Goal: Task Accomplishment & Management: Use online tool/utility

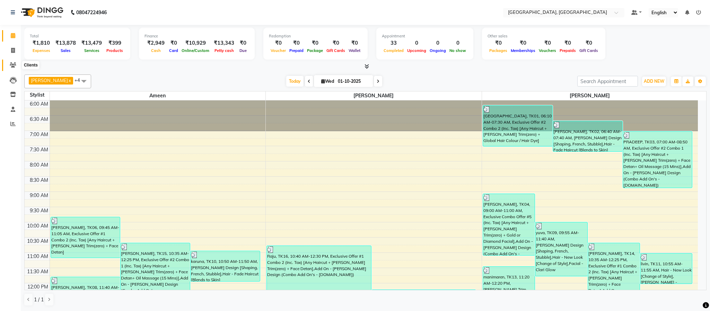
click at [15, 64] on icon at bounding box center [13, 64] width 7 height 5
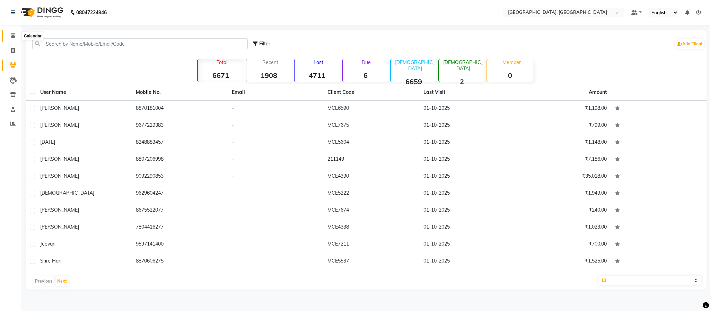
drag, startPoint x: 10, startPoint y: 34, endPoint x: 20, endPoint y: 37, distance: 9.9
click at [11, 34] on icon at bounding box center [13, 35] width 5 height 5
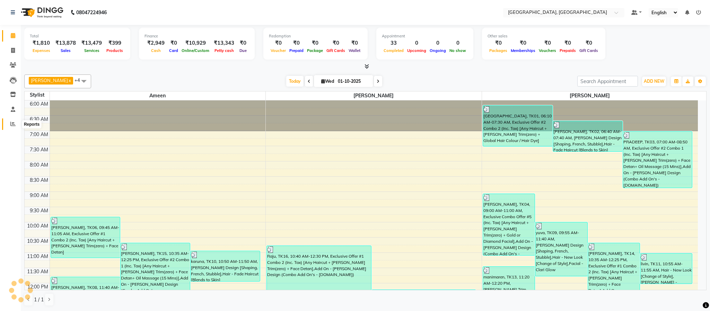
click at [15, 122] on icon at bounding box center [12, 123] width 5 height 5
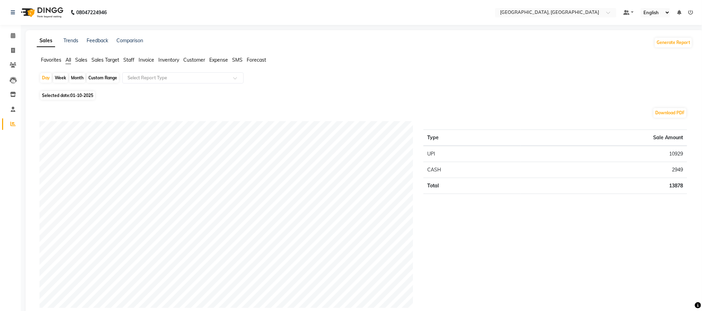
click at [128, 60] on span "Staff" at bounding box center [128, 60] width 11 height 6
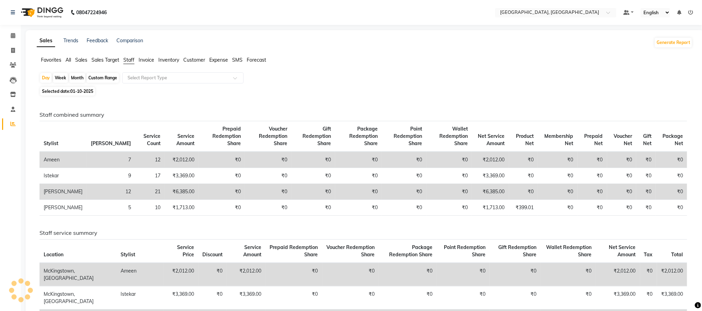
click at [338, 71] on app-reports "Favorites All Sales Sales Target Staff Invoice Inventory Customer Expense SMS F…" at bounding box center [365, 243] width 664 height 375
click at [10, 39] on span at bounding box center [13, 36] width 12 height 8
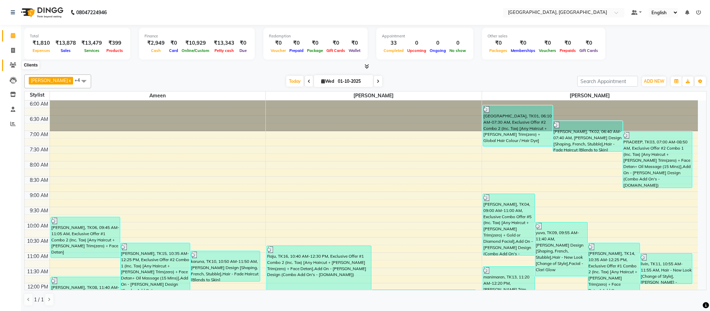
drag, startPoint x: 13, startPoint y: 68, endPoint x: 0, endPoint y: 58, distance: 16.1
click at [12, 67] on span at bounding box center [13, 65] width 12 height 8
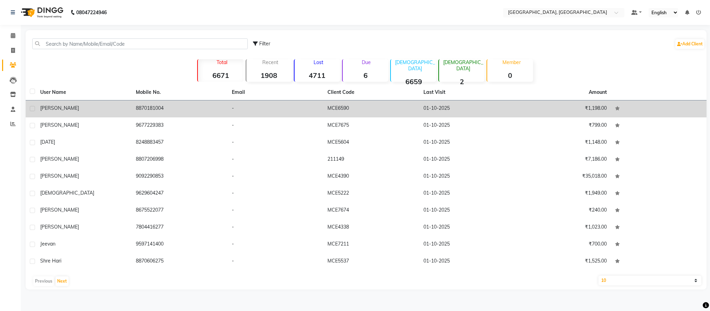
click at [144, 106] on td "8870181004" at bounding box center [180, 108] width 96 height 17
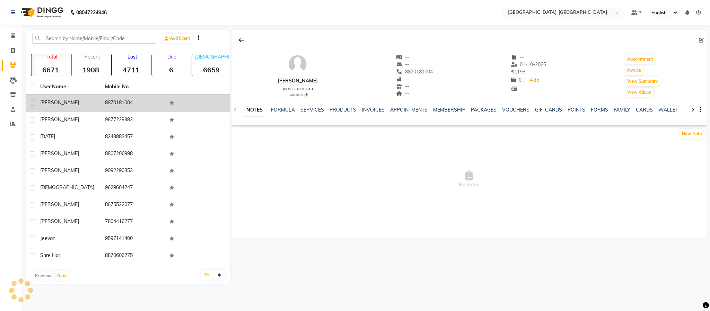
click at [124, 102] on td "8870181004" at bounding box center [133, 103] width 65 height 17
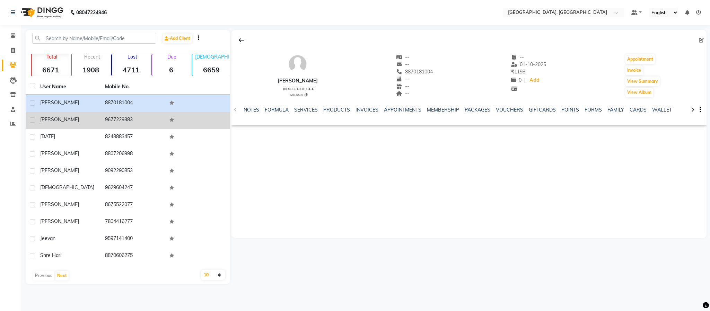
click at [110, 117] on td "9677229383" at bounding box center [133, 120] width 65 height 17
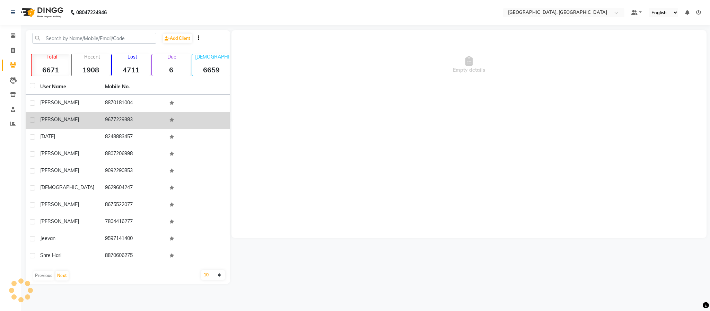
click at [110, 117] on td "9677229383" at bounding box center [133, 120] width 65 height 17
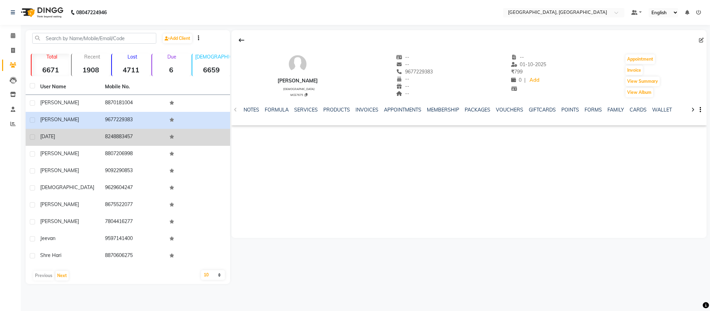
click at [117, 136] on td "8248883457" at bounding box center [133, 137] width 65 height 17
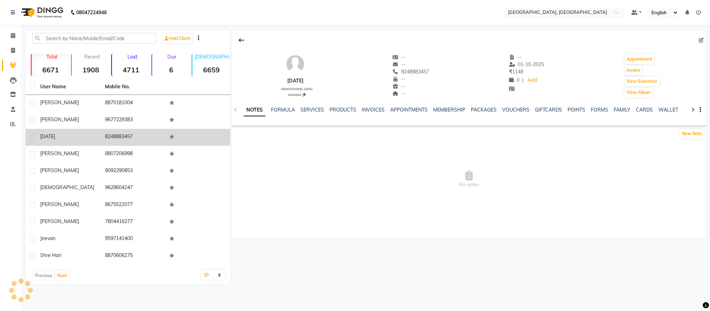
click at [117, 136] on td "8248883457" at bounding box center [133, 137] width 65 height 17
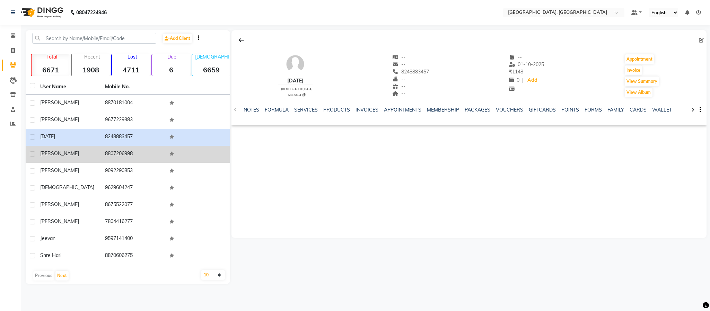
click at [112, 150] on td "8807206998" at bounding box center [133, 154] width 65 height 17
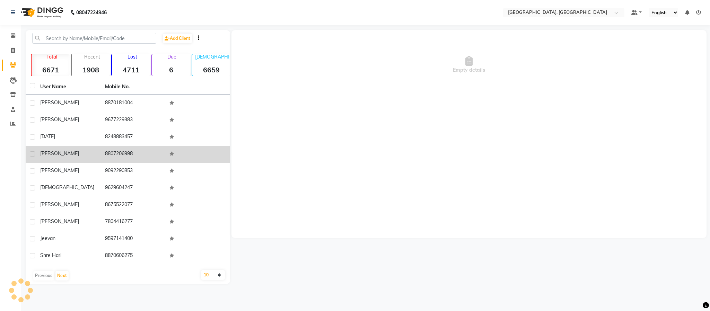
click at [112, 150] on td "8807206998" at bounding box center [133, 154] width 65 height 17
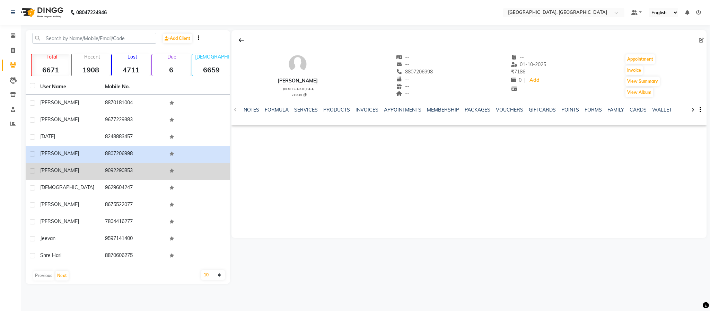
click at [116, 169] on td "9092290853" at bounding box center [133, 171] width 65 height 17
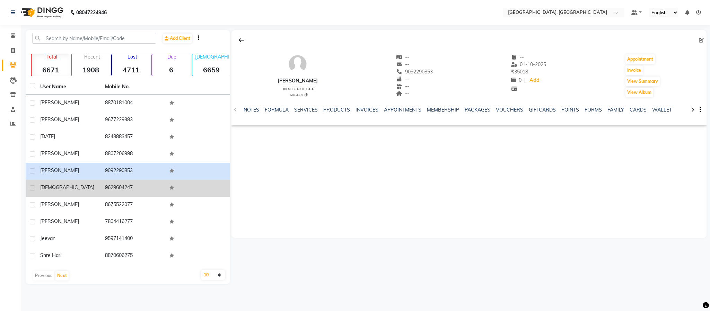
click at [125, 188] on td "9629604247" at bounding box center [133, 188] width 65 height 17
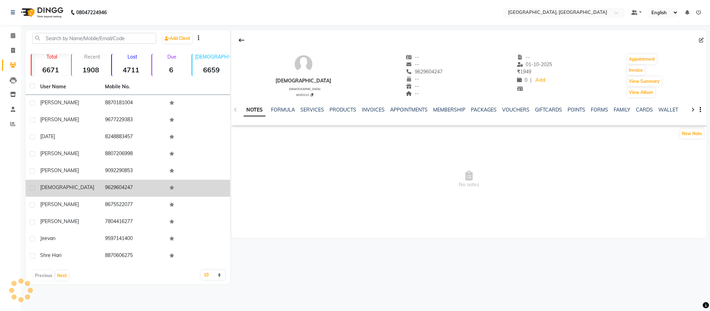
click at [125, 187] on td "9629604247" at bounding box center [133, 188] width 65 height 17
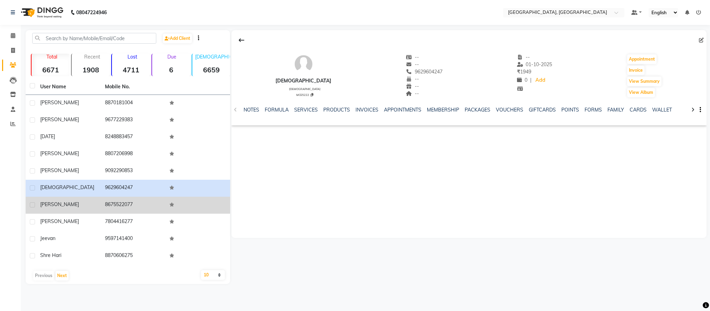
click at [116, 206] on td "8675522077" at bounding box center [133, 205] width 65 height 17
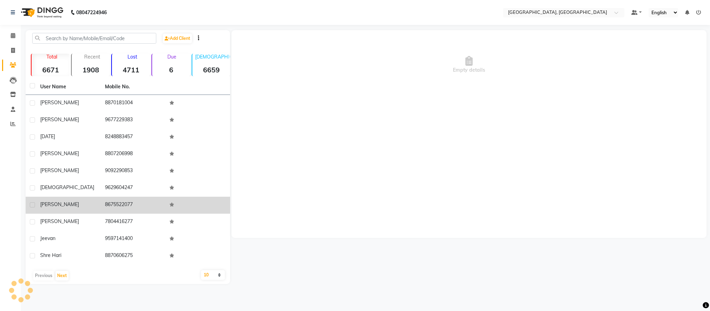
click at [116, 206] on td "8675522077" at bounding box center [133, 205] width 65 height 17
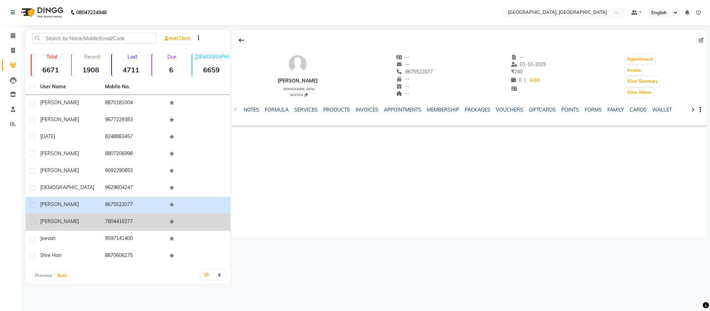
click at [119, 220] on td "7804416277" at bounding box center [133, 222] width 65 height 17
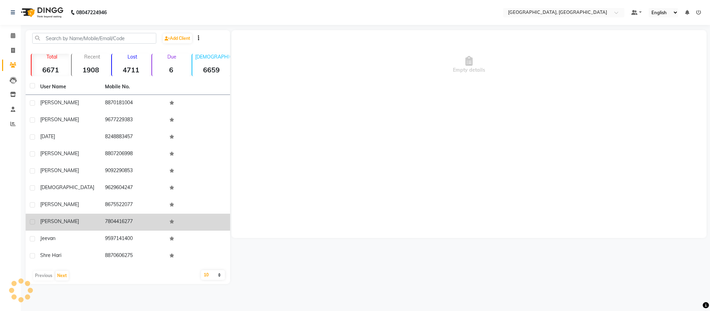
click at [119, 220] on td "7804416277" at bounding box center [133, 222] width 65 height 17
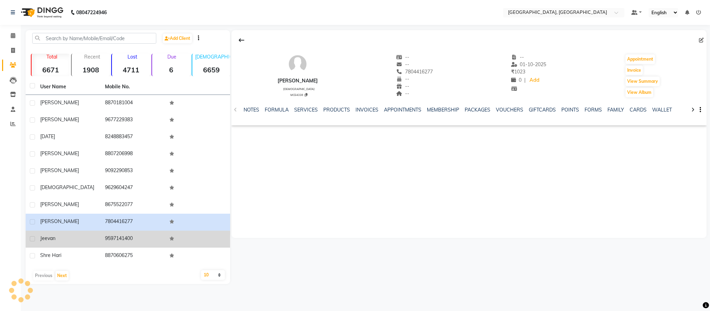
click at [123, 236] on td "9597141400" at bounding box center [133, 239] width 65 height 17
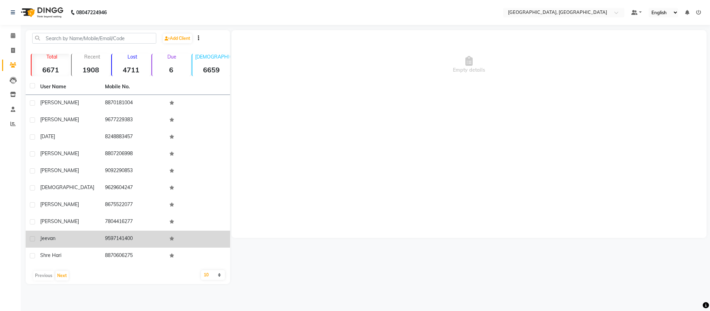
click at [123, 235] on td "9597141400" at bounding box center [133, 239] width 65 height 17
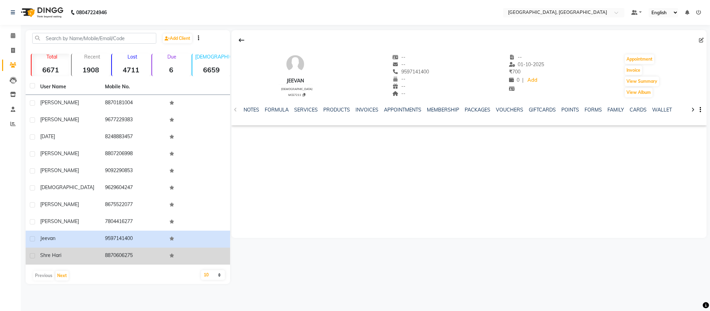
click at [109, 257] on td "8870606275" at bounding box center [133, 256] width 65 height 17
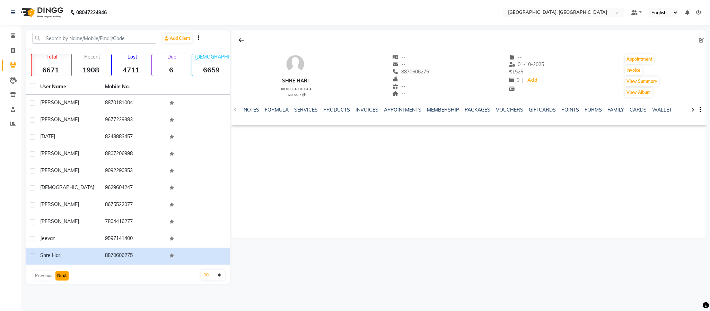
click at [61, 278] on button "Next" at bounding box center [61, 276] width 13 height 10
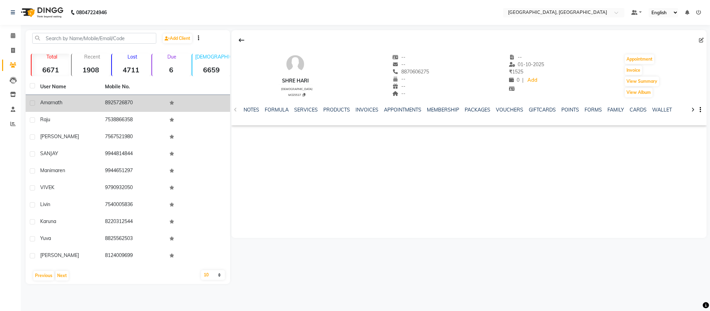
click at [112, 105] on td "8925726870" at bounding box center [133, 103] width 65 height 17
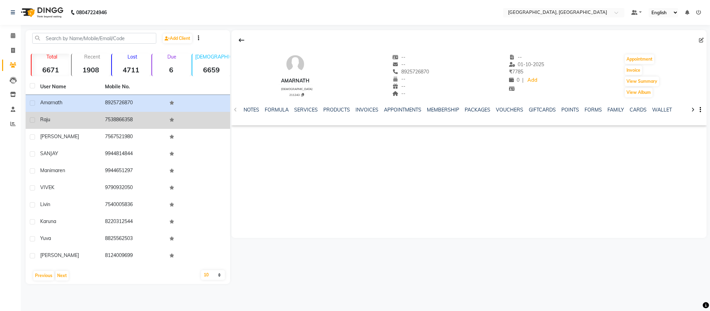
click at [128, 117] on td "7538866358" at bounding box center [133, 120] width 65 height 17
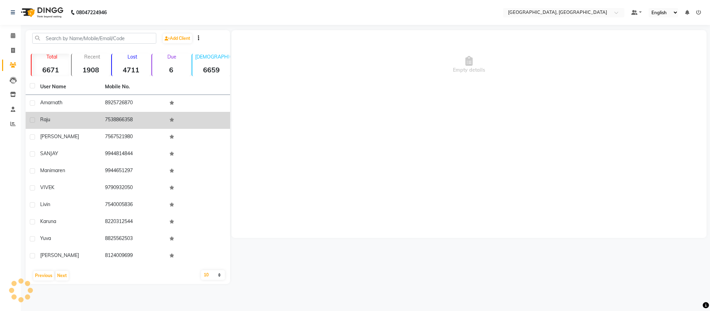
click at [128, 117] on td "7538866358" at bounding box center [133, 120] width 65 height 17
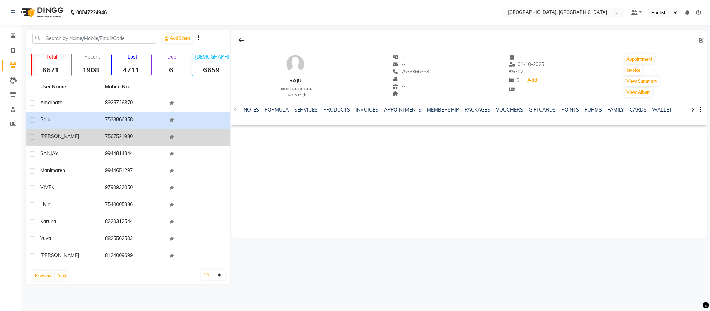
drag, startPoint x: 122, startPoint y: 130, endPoint x: 122, endPoint y: 135, distance: 5.2
click at [122, 132] on td "7567521980" at bounding box center [133, 137] width 65 height 17
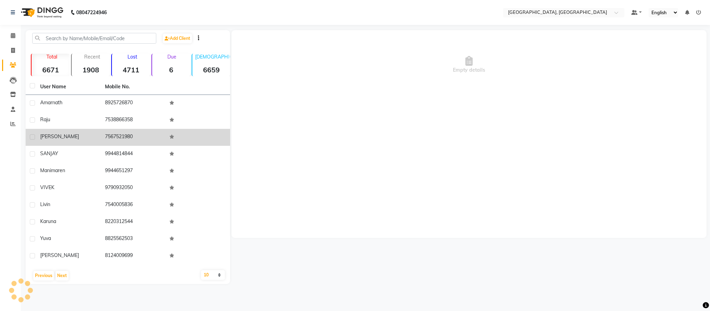
click at [122, 135] on td "7567521980" at bounding box center [133, 137] width 65 height 17
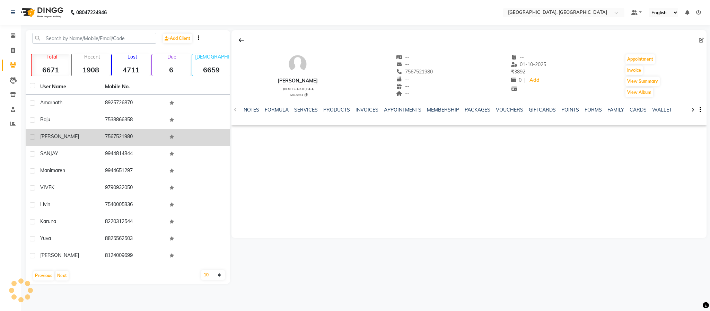
click at [122, 135] on td "7567521980" at bounding box center [133, 137] width 65 height 17
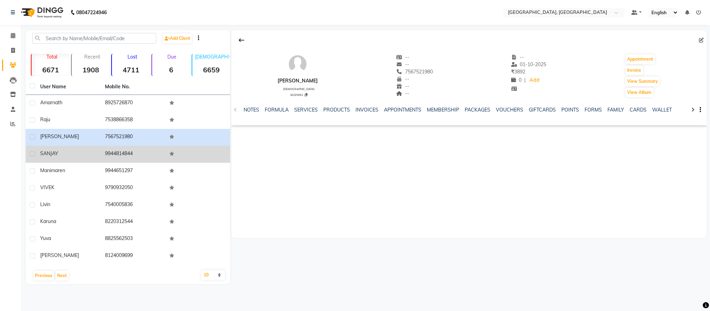
click at [113, 158] on td "9944814844" at bounding box center [133, 154] width 65 height 17
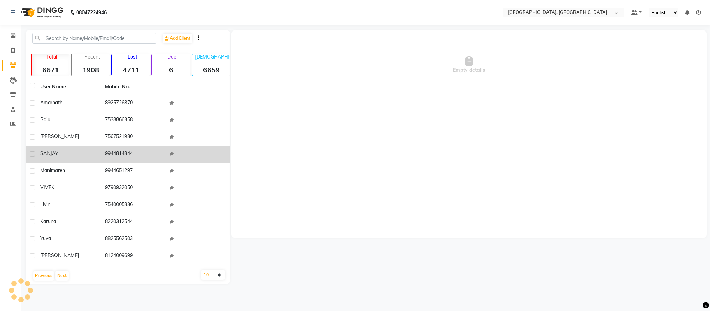
click at [112, 158] on td "9944814844" at bounding box center [133, 154] width 65 height 17
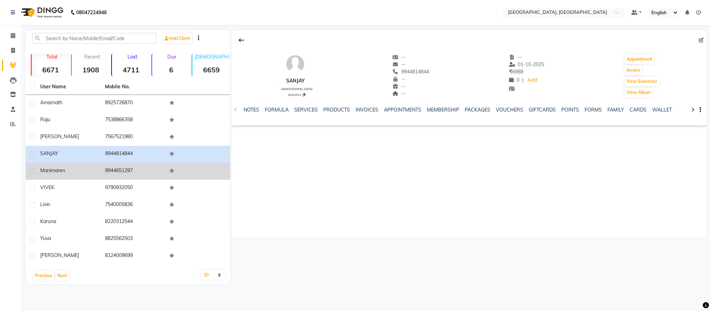
click at [118, 168] on td "9944651297" at bounding box center [133, 171] width 65 height 17
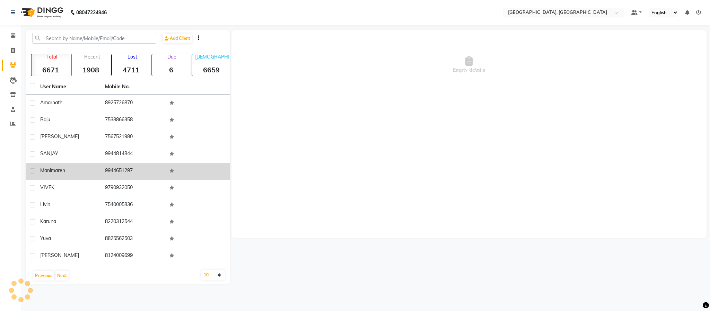
click at [118, 168] on td "9944651297" at bounding box center [133, 171] width 65 height 17
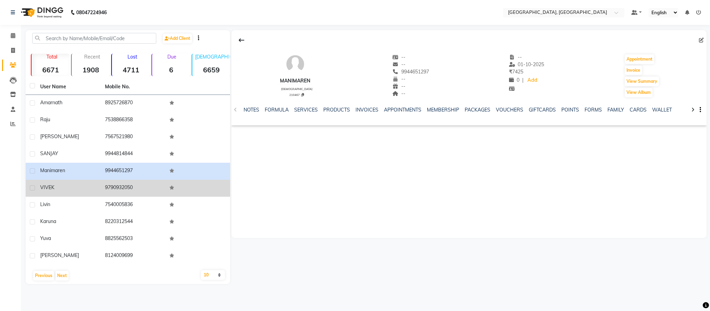
click at [120, 187] on td "9790932050" at bounding box center [133, 188] width 65 height 17
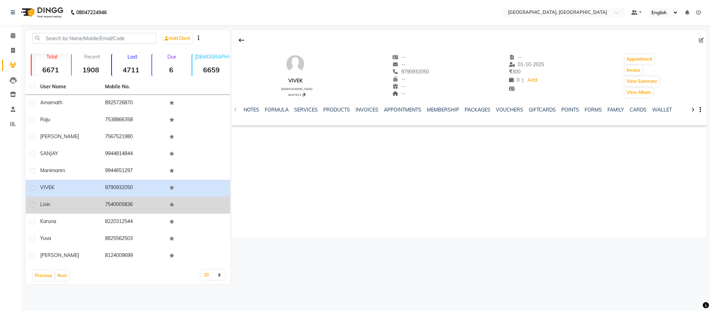
click at [127, 204] on td "7540005836" at bounding box center [133, 205] width 65 height 17
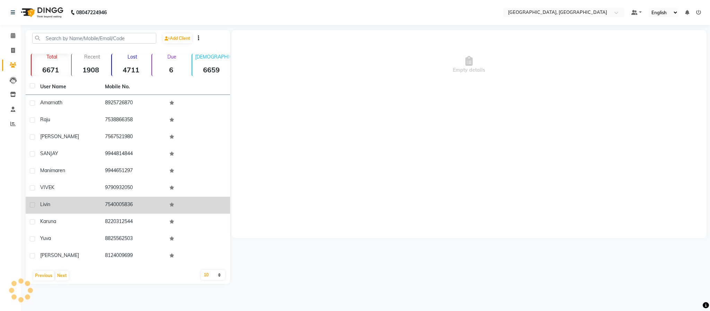
click at [127, 204] on td "7540005836" at bounding box center [133, 205] width 65 height 17
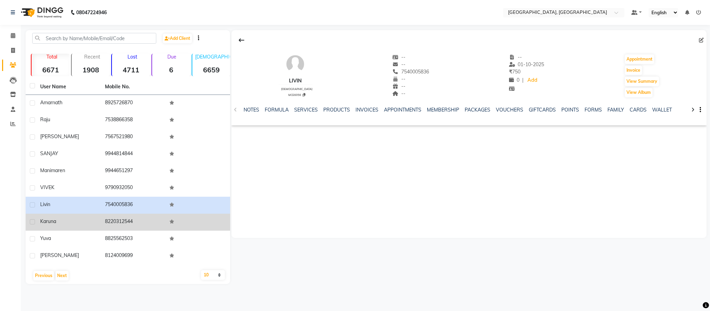
click at [110, 220] on td "8220312544" at bounding box center [133, 222] width 65 height 17
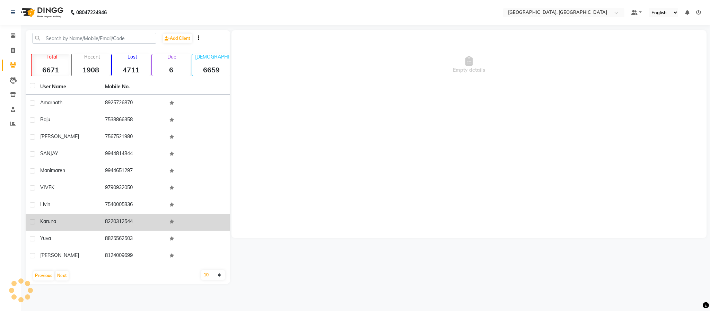
click at [110, 220] on td "8220312544" at bounding box center [133, 222] width 65 height 17
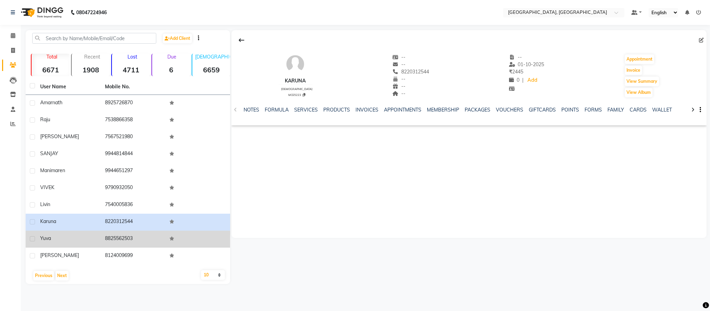
click at [127, 236] on td "8825562503" at bounding box center [133, 239] width 65 height 17
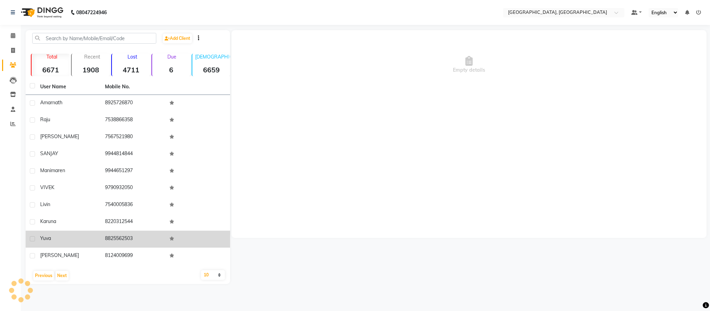
click at [127, 236] on td "8825562503" at bounding box center [133, 239] width 65 height 17
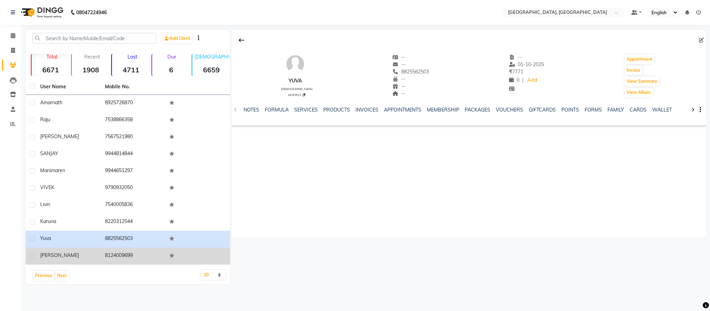
click at [127, 256] on td "8124009699" at bounding box center [133, 256] width 65 height 17
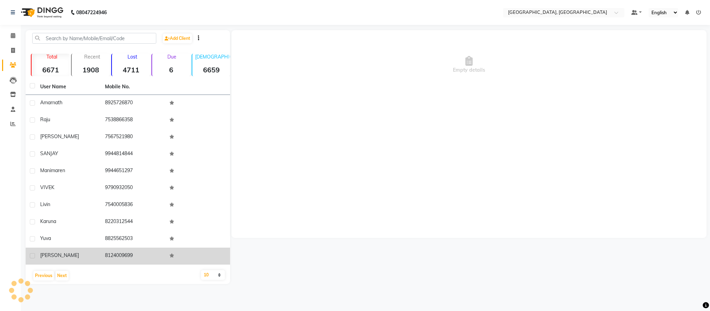
click at [127, 256] on td "8124009699" at bounding box center [133, 256] width 65 height 17
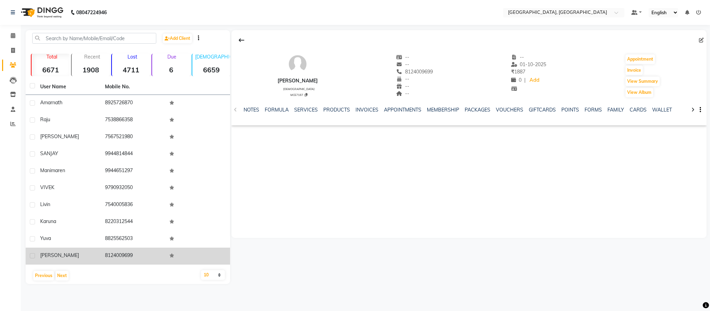
click at [48, 254] on span "[PERSON_NAME]" at bounding box center [59, 255] width 39 height 6
copy span "[PERSON_NAME]"
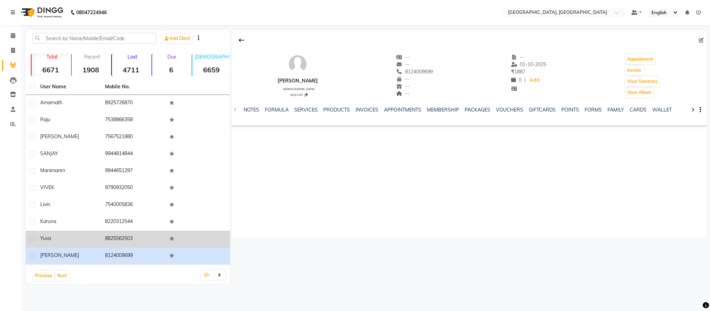
click at [45, 238] on span "yuva" at bounding box center [45, 238] width 11 height 6
click at [44, 237] on span "yuva" at bounding box center [45, 238] width 11 height 6
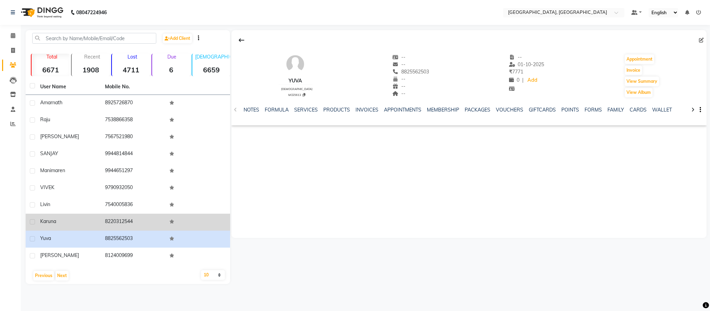
click at [43, 224] on span "karuna" at bounding box center [48, 221] width 16 height 6
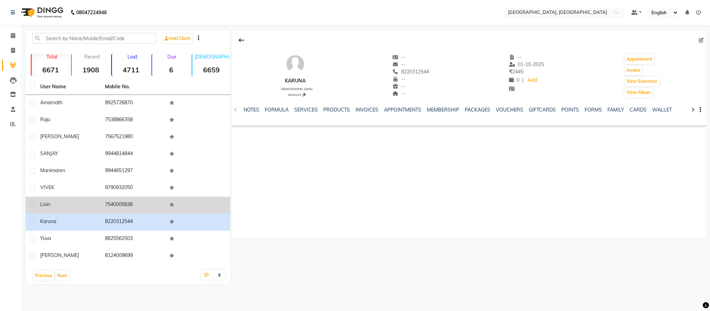
click at [49, 203] on span "livin" at bounding box center [45, 204] width 10 height 6
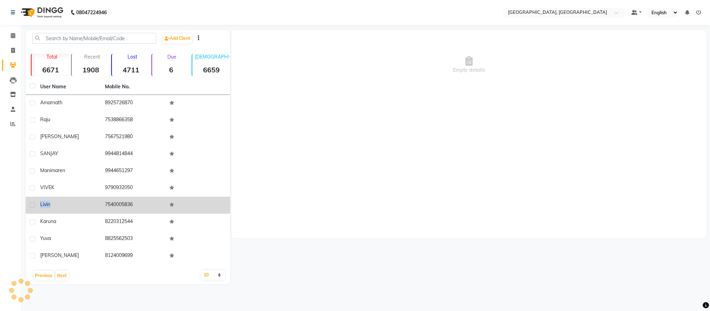
click at [49, 203] on span "livin" at bounding box center [45, 204] width 10 height 6
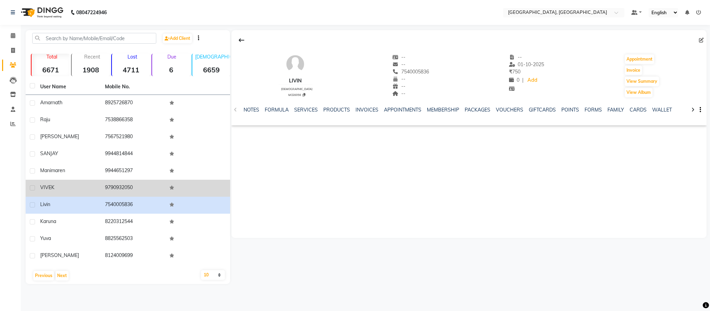
click at [45, 185] on span "VIVEK" at bounding box center [47, 187] width 14 height 6
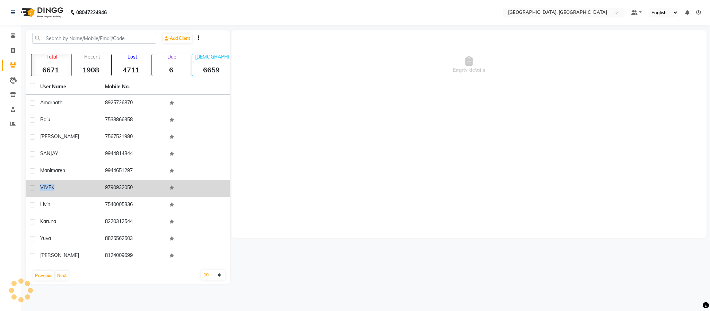
click at [45, 185] on span "VIVEK" at bounding box center [47, 187] width 14 height 6
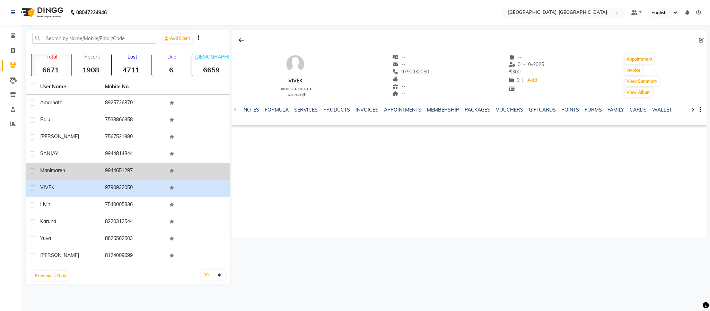
click at [56, 175] on td "manimaren" at bounding box center [68, 171] width 65 height 17
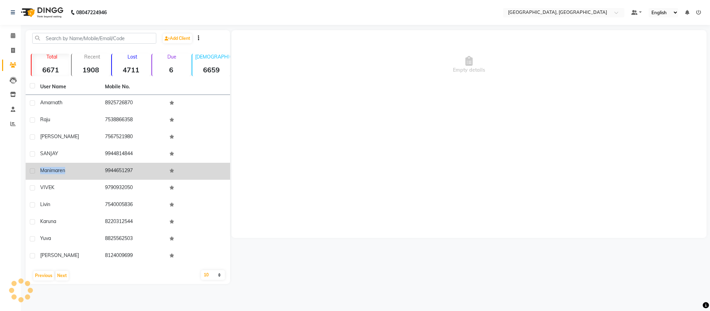
click at [56, 174] on div "manimaren" at bounding box center [68, 170] width 56 height 7
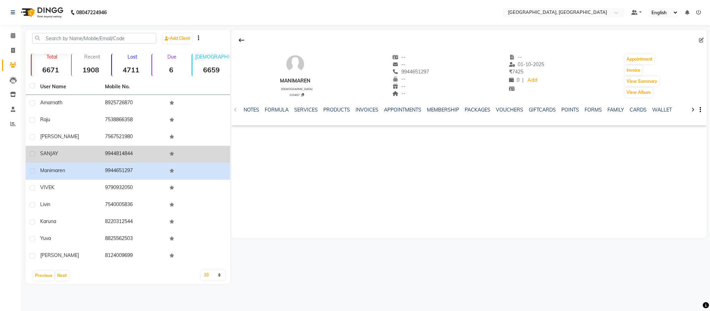
click at [52, 156] on div "SANJAY" at bounding box center [68, 153] width 56 height 7
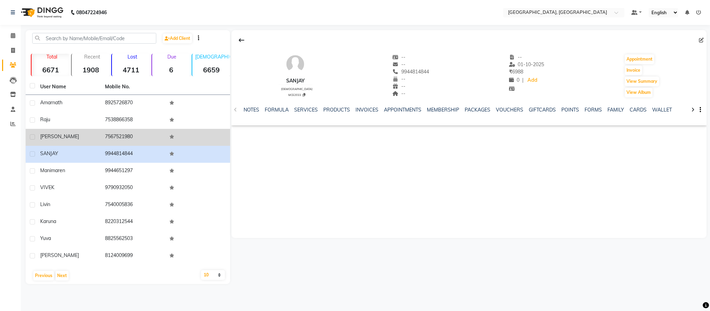
click at [48, 136] on span "[PERSON_NAME]" at bounding box center [59, 136] width 39 height 6
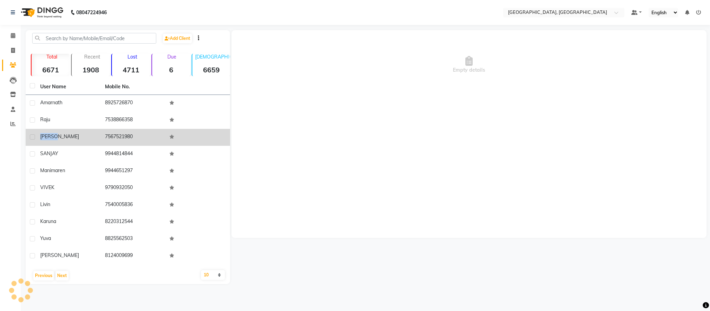
click at [48, 136] on span "[PERSON_NAME]" at bounding box center [59, 136] width 39 height 6
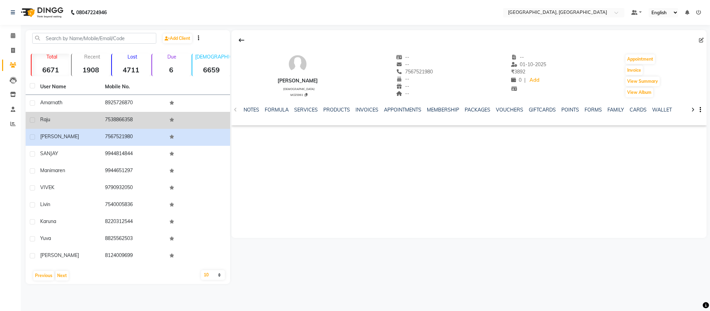
click at [49, 117] on span "Raju" at bounding box center [45, 119] width 10 height 6
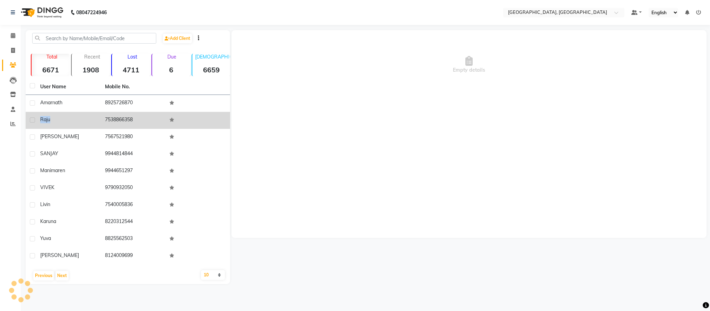
click at [49, 118] on span "Raju" at bounding box center [45, 119] width 10 height 6
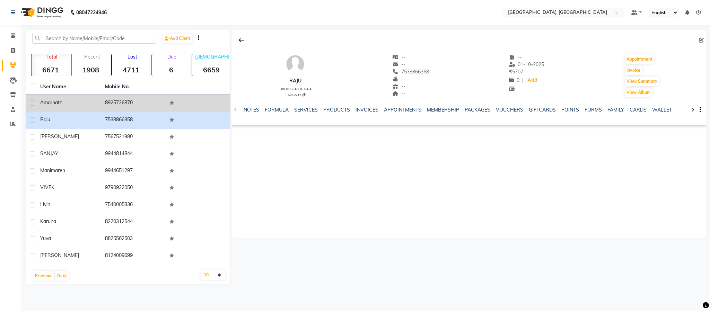
click at [46, 105] on div "Amarnath" at bounding box center [68, 102] width 56 height 7
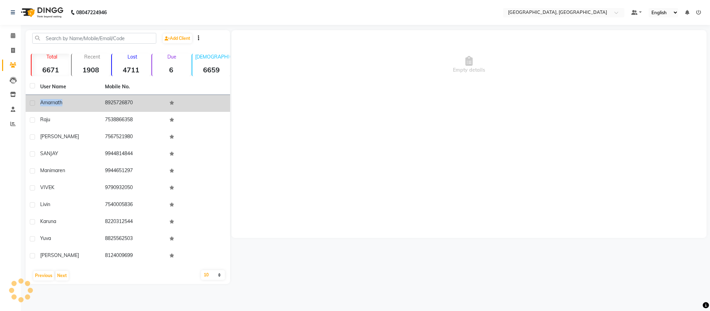
click at [46, 105] on div "Amarnath" at bounding box center [68, 102] width 56 height 7
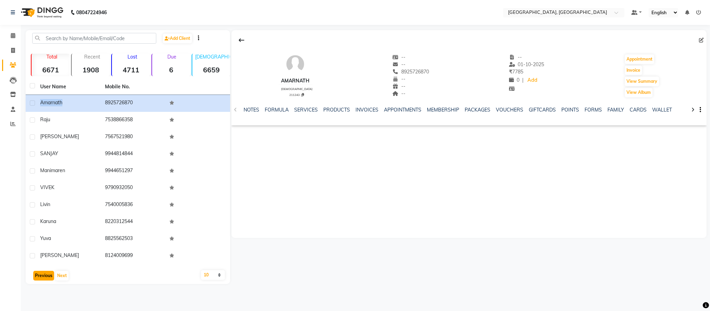
click at [43, 276] on button "Previous" at bounding box center [43, 276] width 21 height 10
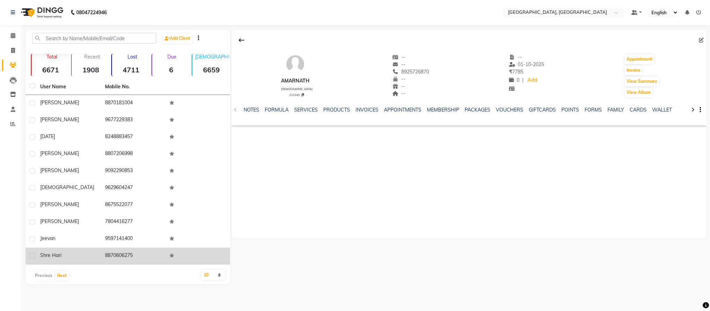
click at [48, 258] on div "shre hari" at bounding box center [68, 255] width 56 height 7
click at [59, 254] on span "shre hari" at bounding box center [50, 255] width 21 height 6
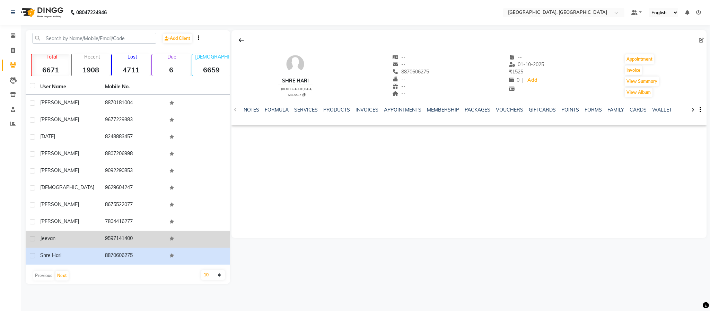
click at [44, 239] on span "jeevan" at bounding box center [47, 238] width 15 height 6
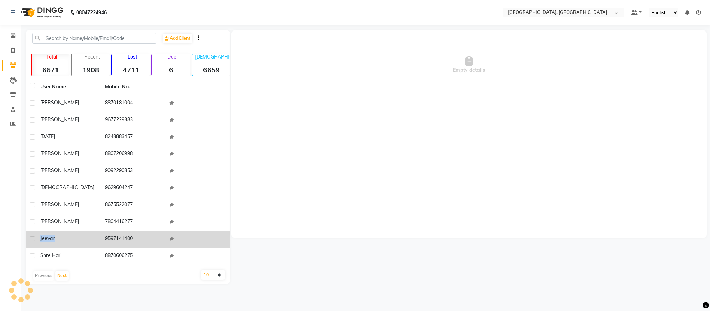
click at [44, 239] on span "jeevan" at bounding box center [47, 238] width 15 height 6
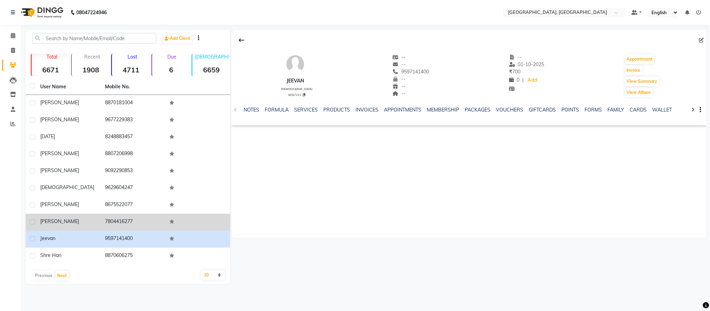
click at [46, 222] on span "[PERSON_NAME]" at bounding box center [59, 221] width 39 height 6
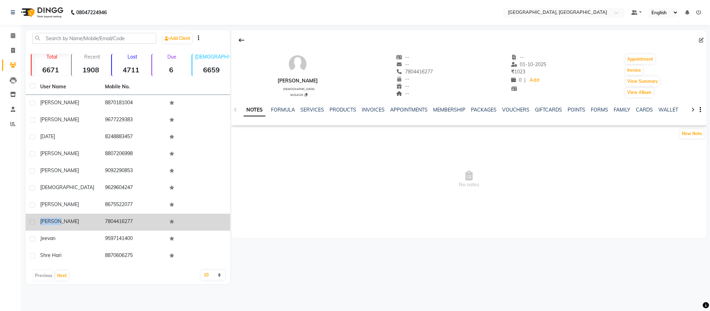
click at [46, 221] on span "[PERSON_NAME]" at bounding box center [59, 221] width 39 height 6
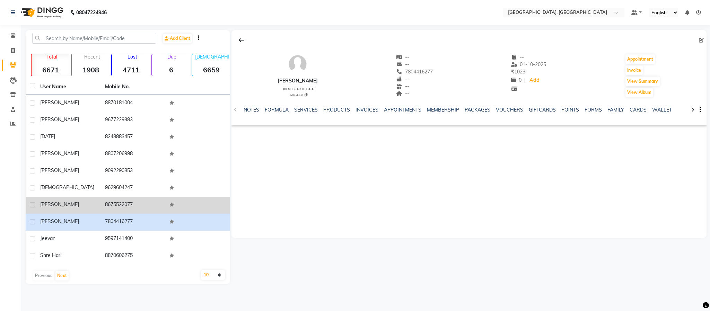
click at [51, 207] on div "[PERSON_NAME]" at bounding box center [68, 204] width 56 height 7
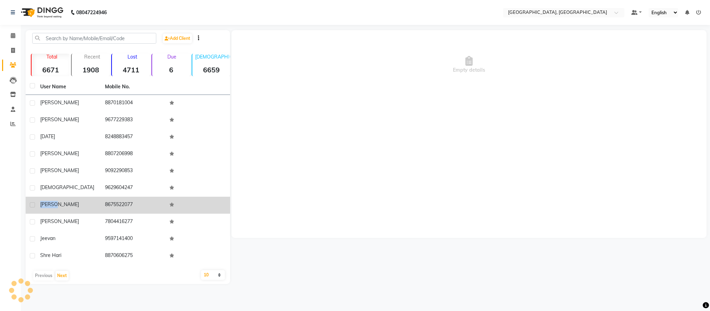
click at [51, 207] on div "[PERSON_NAME]" at bounding box center [68, 204] width 56 height 7
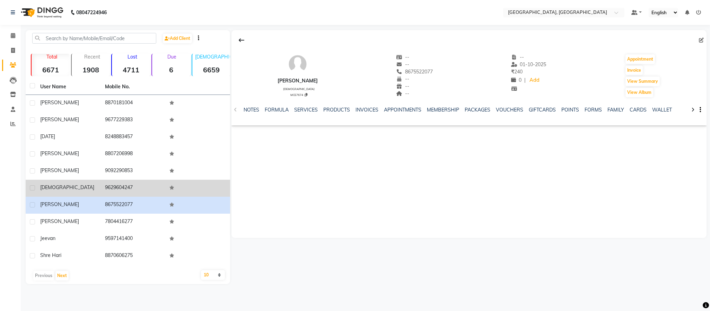
click at [52, 187] on span "[DEMOGRAPHIC_DATA]" at bounding box center [67, 187] width 54 height 6
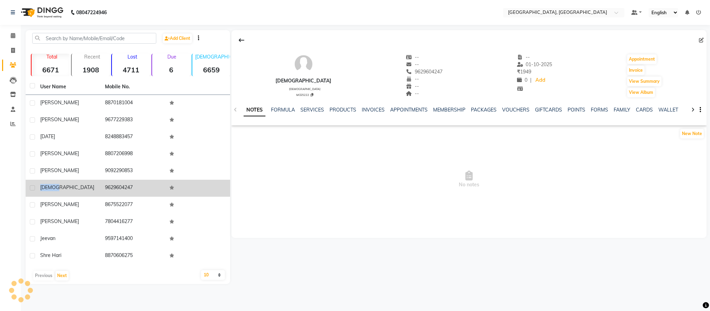
click at [52, 187] on span "[DEMOGRAPHIC_DATA]" at bounding box center [67, 187] width 54 height 6
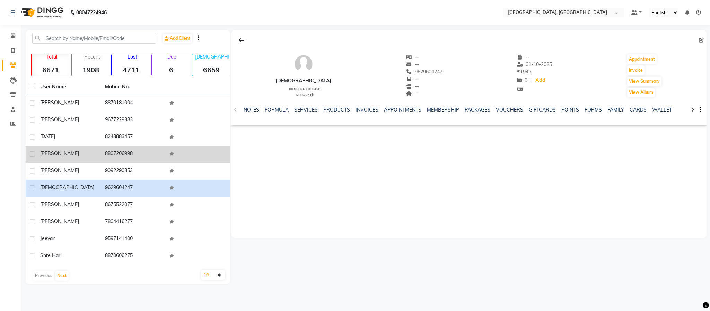
click at [54, 154] on span "[PERSON_NAME]" at bounding box center [59, 153] width 39 height 6
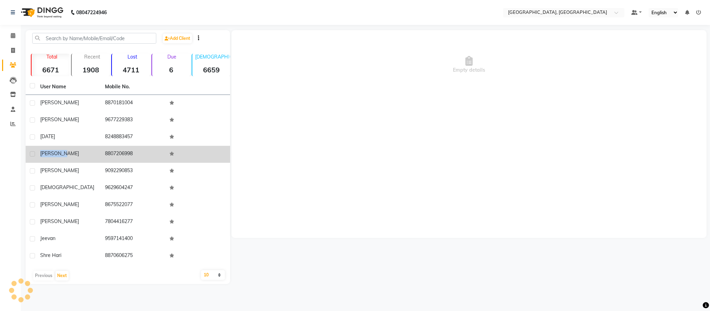
click at [54, 154] on span "[PERSON_NAME]" at bounding box center [59, 153] width 39 height 6
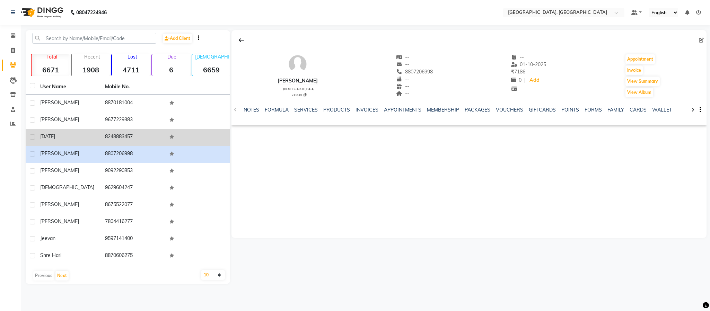
click at [50, 136] on span "[DATE]" at bounding box center [47, 136] width 15 height 6
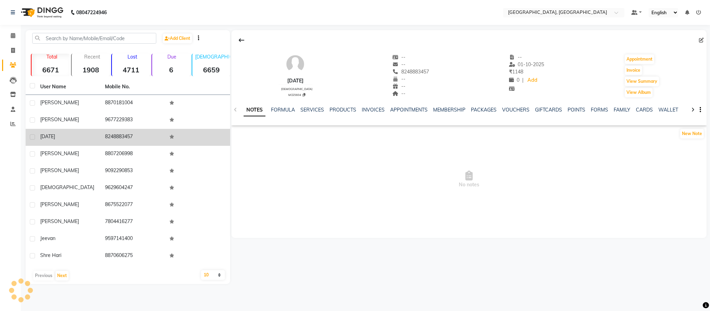
click at [49, 136] on span "[DATE]" at bounding box center [47, 136] width 15 height 6
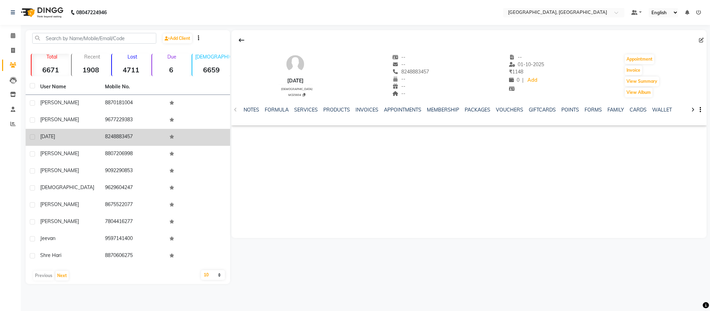
click at [44, 135] on span "[DATE]" at bounding box center [47, 136] width 15 height 6
copy span "[DATE]"
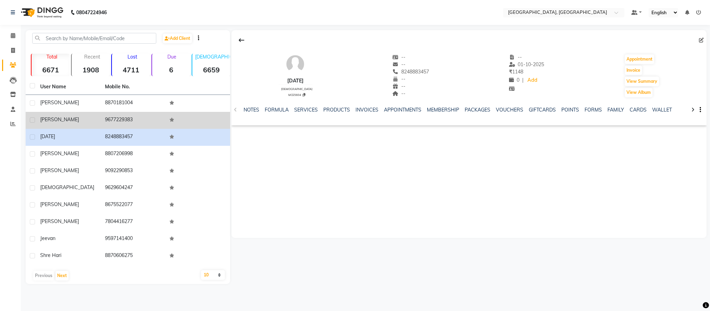
click at [50, 122] on span "[PERSON_NAME]" at bounding box center [59, 119] width 39 height 6
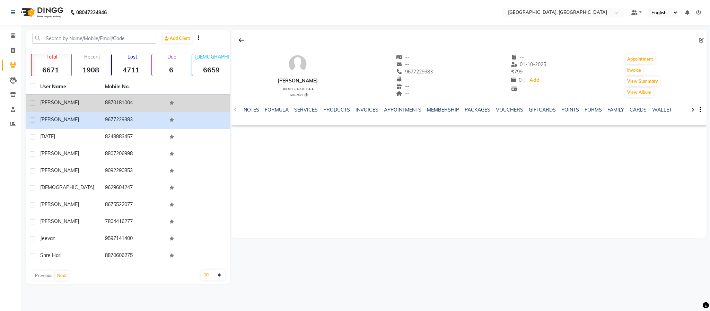
click at [57, 100] on span "[PERSON_NAME]" at bounding box center [59, 102] width 39 height 6
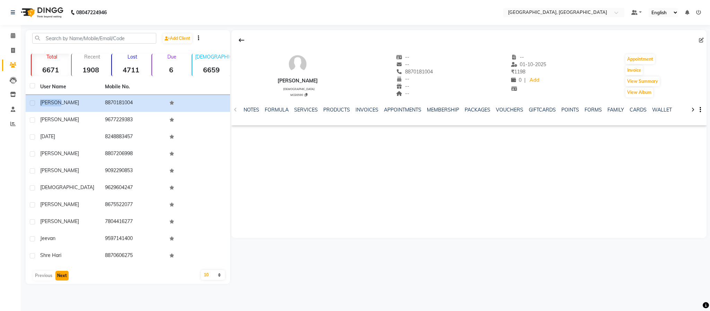
click at [63, 275] on button "Next" at bounding box center [61, 276] width 13 height 10
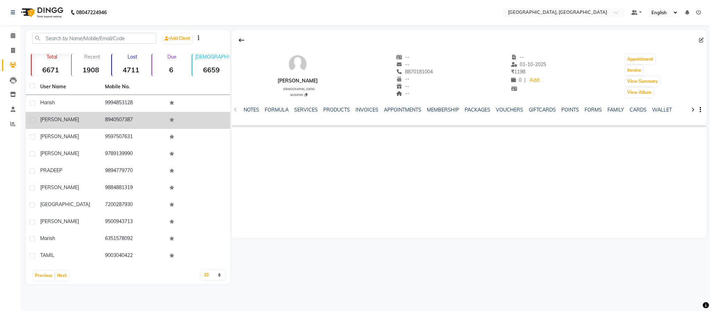
click at [122, 118] on td "8940507387" at bounding box center [133, 120] width 65 height 17
click at [114, 116] on td "8940507387" at bounding box center [133, 120] width 65 height 17
click at [115, 117] on td "8940507387" at bounding box center [133, 120] width 65 height 17
click at [54, 120] on span "[PERSON_NAME]" at bounding box center [59, 119] width 39 height 6
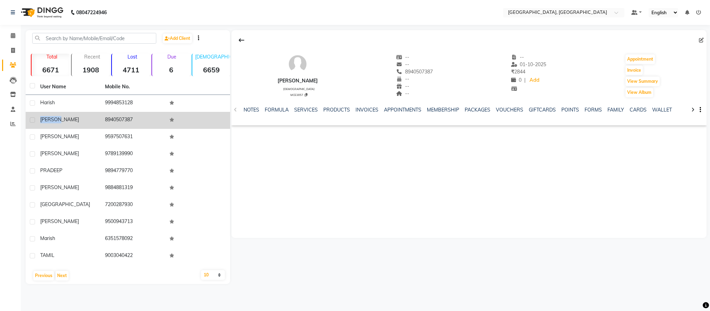
click at [54, 120] on span "[PERSON_NAME]" at bounding box center [59, 119] width 39 height 6
copy span "[PERSON_NAME]"
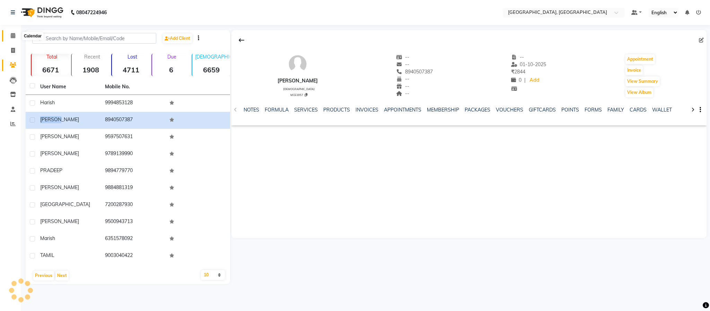
drag, startPoint x: 13, startPoint y: 36, endPoint x: 0, endPoint y: 32, distance: 13.3
click at [13, 36] on icon at bounding box center [13, 35] width 5 height 5
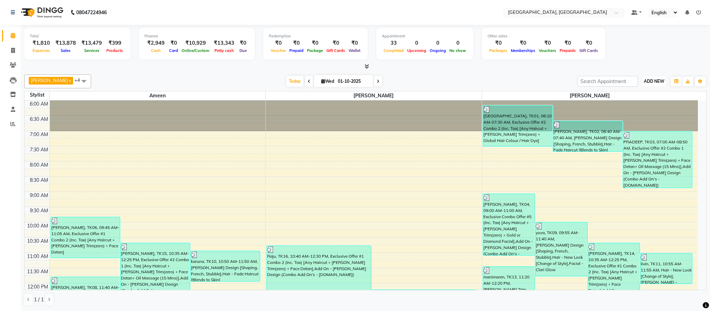
click at [651, 83] on span "ADD NEW" at bounding box center [654, 81] width 20 height 5
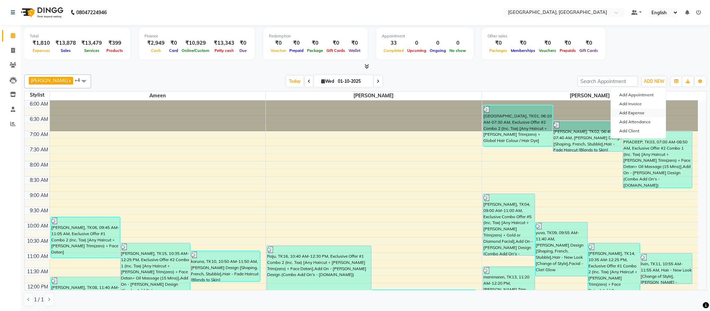
click at [638, 112] on link "Add Expense" at bounding box center [638, 112] width 55 height 9
select select "1"
select select "3862"
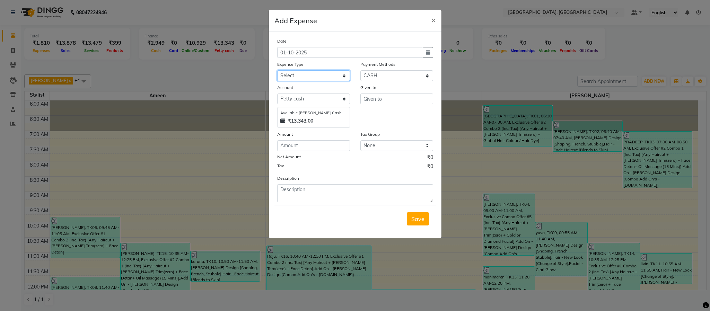
drag, startPoint x: 289, startPoint y: 74, endPoint x: 293, endPoint y: 81, distance: 8.1
click at [291, 77] on select "Select Advance Salary Bank charges Cash Exchange Cash transfer to bank Customer…" at bounding box center [313, 75] width 73 height 11
select select "8406"
click at [277, 70] on select "Select Advance Salary Bank charges Cash Exchange Cash transfer to bank Customer…" at bounding box center [313, 75] width 73 height 11
click at [378, 98] on input "text" at bounding box center [396, 99] width 73 height 11
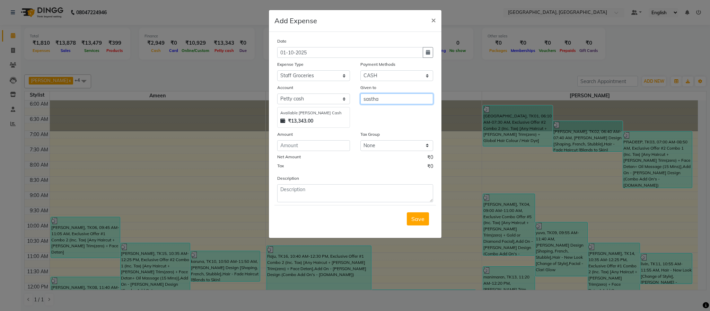
type input "sastha"
click at [318, 147] on input "number" at bounding box center [313, 145] width 73 height 11
type input "2795"
click at [362, 169] on div "Tax ₹0" at bounding box center [355, 167] width 156 height 9
click at [417, 214] on button "Save" at bounding box center [418, 218] width 22 height 13
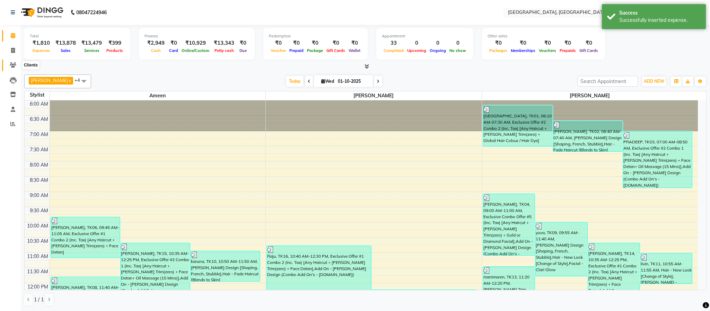
click at [17, 65] on span at bounding box center [13, 65] width 12 height 8
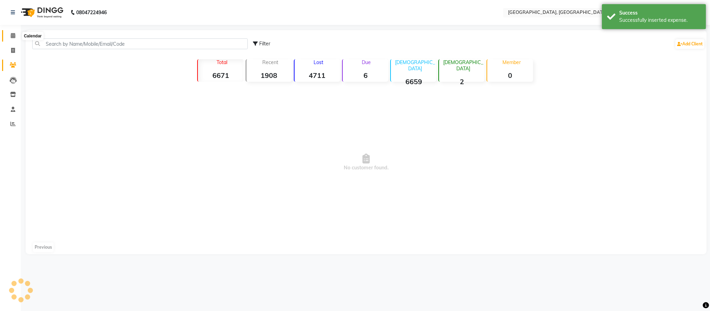
click at [15, 33] on icon at bounding box center [13, 35] width 5 height 5
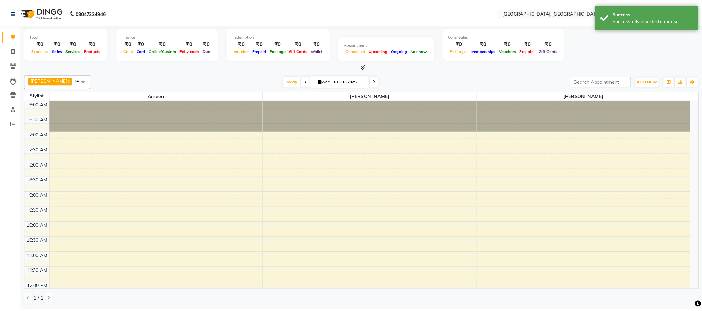
scroll to position [295, 0]
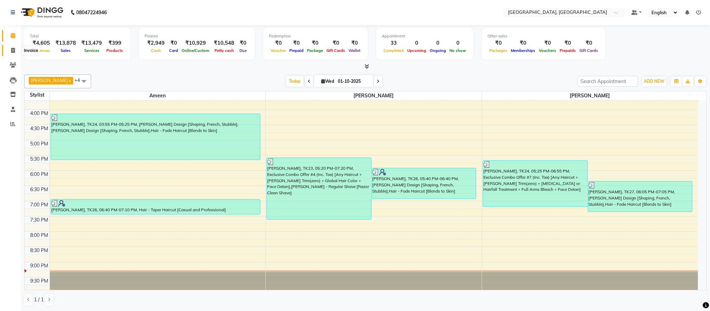
click at [12, 51] on icon at bounding box center [13, 50] width 4 height 5
select select "service"
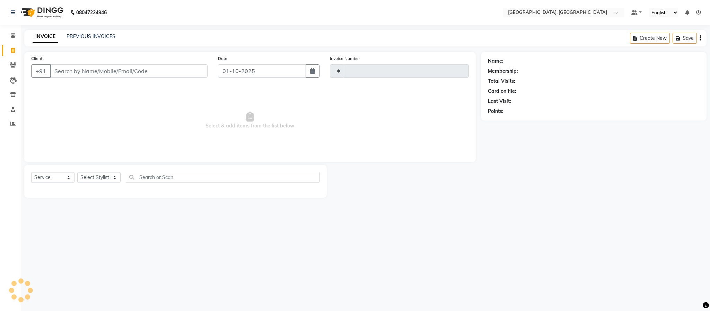
type input "6607"
select select "4977"
click at [119, 74] on input "Client" at bounding box center [129, 70] width 158 height 13
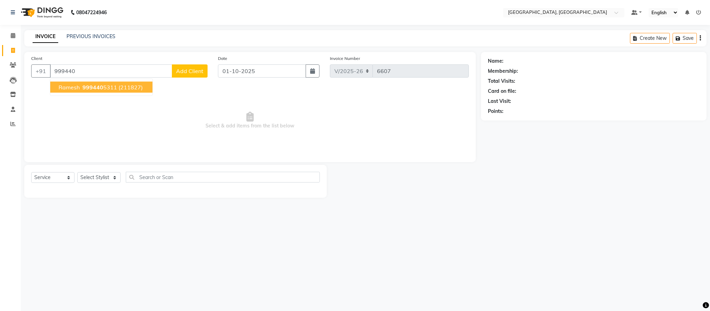
click at [115, 85] on ngb-highlight "999440 5311" at bounding box center [99, 87] width 36 height 7
type input "9994405311"
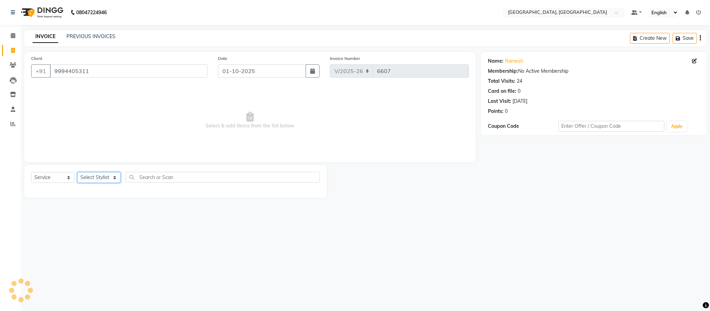
click at [99, 176] on select "Select Stylist Ameen House Keeping Istekar McKingstown [PERSON_NAME] Prathiswar…" at bounding box center [98, 177] width 43 height 11
select select "66371"
click at [77, 172] on select "Select Stylist Ameen House Keeping Istekar McKingstown [PERSON_NAME] Prathiswar…" at bounding box center [98, 177] width 43 height 11
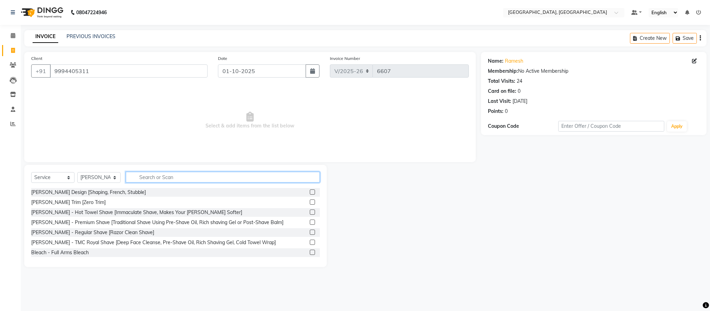
click at [151, 175] on input "text" at bounding box center [223, 177] width 194 height 11
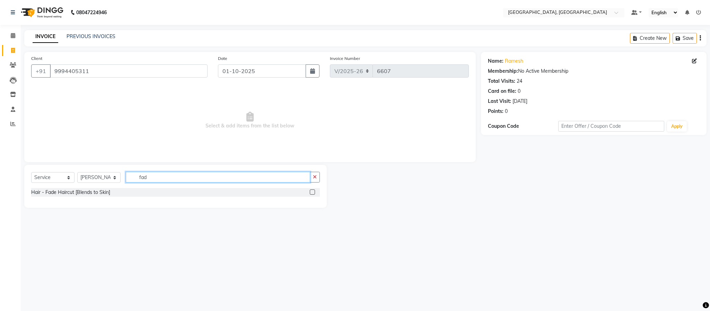
type input "fad"
click at [314, 190] on label at bounding box center [312, 191] width 5 height 5
click at [314, 190] on input "checkbox" at bounding box center [312, 192] width 5 height 5
checkbox input "true"
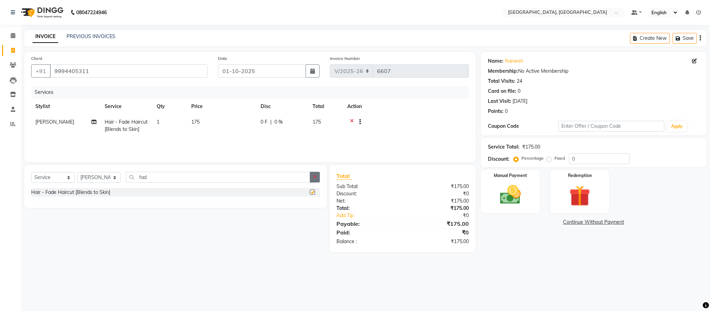
click at [316, 180] on button "button" at bounding box center [315, 177] width 10 height 11
checkbox input "false"
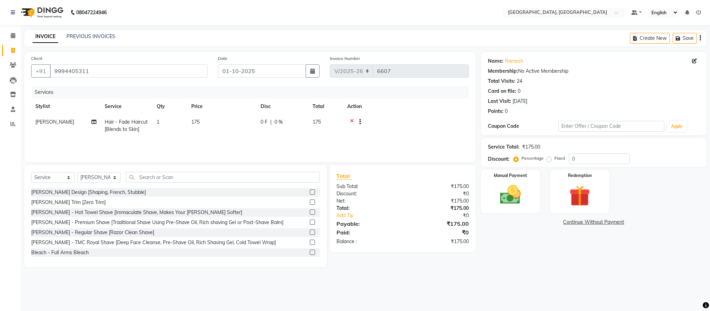
click at [102, 168] on div "Select Service Product Membership Package Voucher Prepaid Gift Card Select Styl…" at bounding box center [175, 216] width 302 height 102
click at [103, 178] on select "Select Stylist Ameen House Keeping Istekar McKingstown [PERSON_NAME] Prathiswar…" at bounding box center [98, 177] width 43 height 11
select select "59056"
click at [77, 172] on select "Select Stylist Ameen House Keeping Istekar McKingstown [PERSON_NAME] Prathiswar…" at bounding box center [98, 177] width 43 height 11
click at [310, 190] on label at bounding box center [312, 191] width 5 height 5
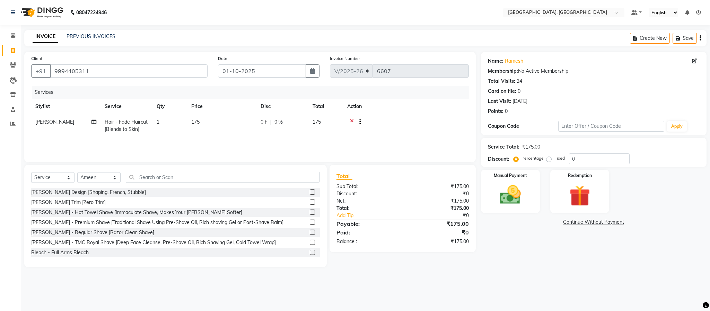
click at [310, 190] on input "checkbox" at bounding box center [312, 192] width 5 height 5
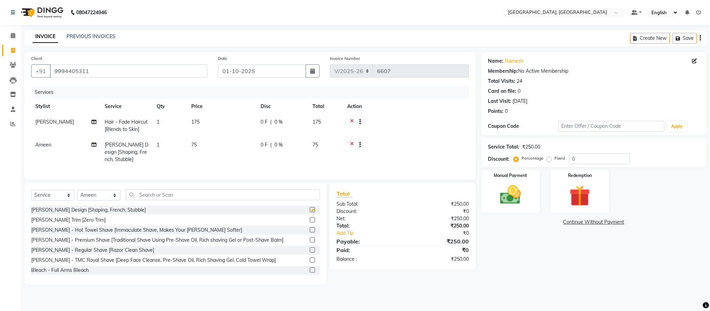
checkbox input "false"
click at [149, 74] on input "9994405311" at bounding box center [129, 70] width 158 height 13
click at [508, 194] on img at bounding box center [510, 195] width 35 height 25
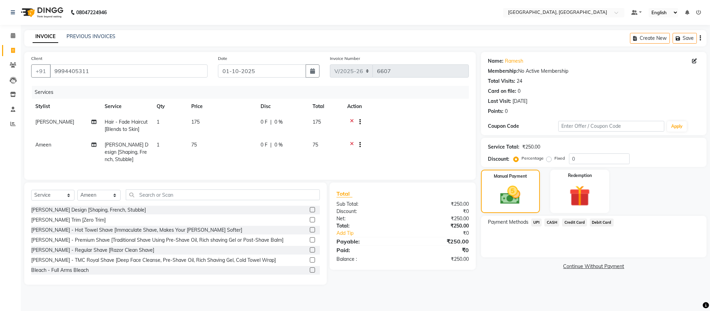
click at [539, 222] on span "UPI" at bounding box center [536, 223] width 11 height 8
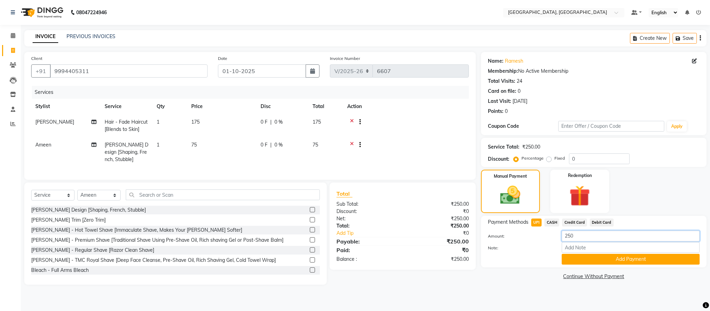
click at [587, 234] on input "250" at bounding box center [630, 236] width 138 height 11
type input "75"
click at [589, 259] on button "Add Payment" at bounding box center [630, 259] width 138 height 11
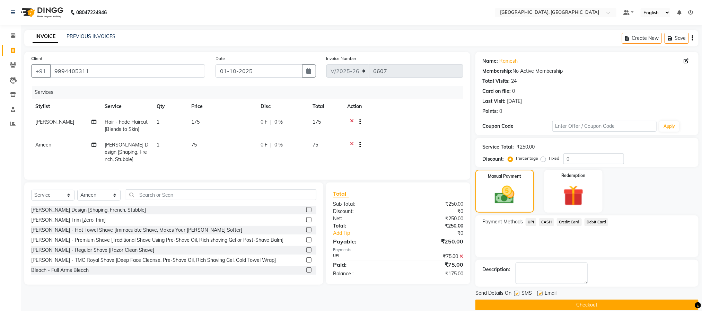
click at [549, 223] on span "CASH" at bounding box center [546, 222] width 15 height 8
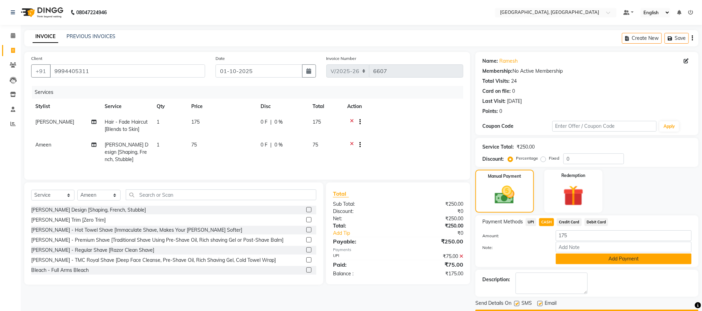
click at [581, 260] on button "Add Payment" at bounding box center [624, 259] width 136 height 11
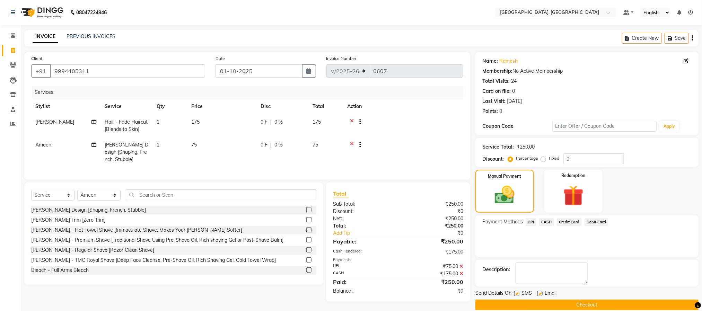
scroll to position [10, 0]
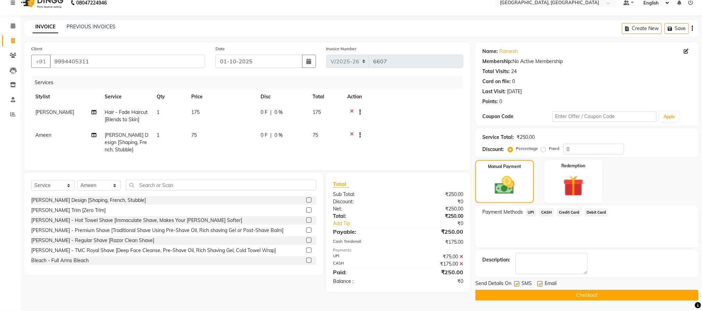
drag, startPoint x: 581, startPoint y: 292, endPoint x: 579, endPoint y: 296, distance: 4.3
click at [581, 292] on button "Checkout" at bounding box center [586, 295] width 223 height 11
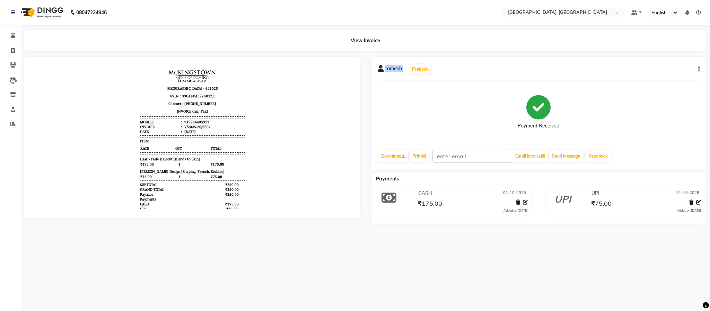
drag, startPoint x: 406, startPoint y: 54, endPoint x: 384, endPoint y: 70, distance: 26.5
click at [384, 70] on main "View Invoice ramesh Prebook Payment Received Download Print Email Invoice Send …" at bounding box center [365, 132] width 689 height 204
copy div "ramesh Prebook"
drag, startPoint x: 8, startPoint y: 123, endPoint x: 19, endPoint y: 118, distance: 11.2
click at [8, 123] on span at bounding box center [13, 124] width 12 height 8
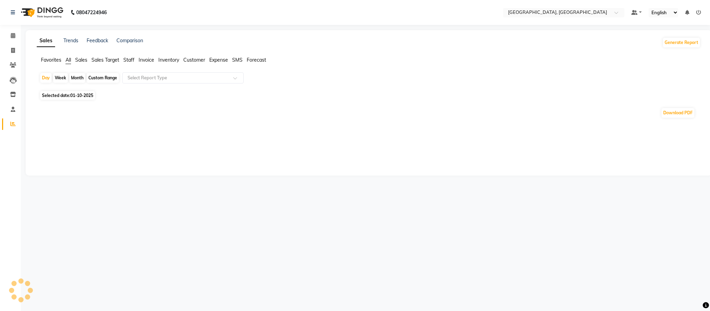
click at [131, 57] on span "Staff" at bounding box center [128, 60] width 11 height 6
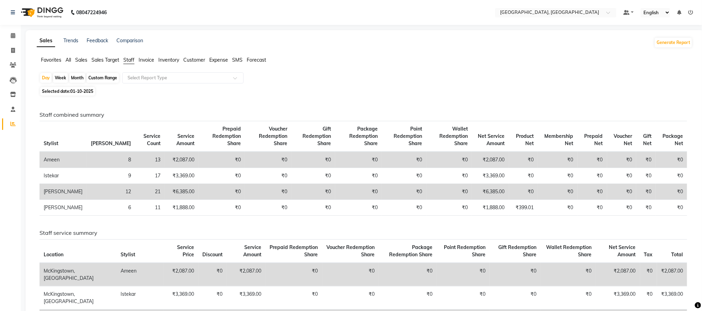
click at [267, 69] on div "Favorites All Sales Sales Target Staff Invoice Inventory Customer Expense SMS F…" at bounding box center [365, 62] width 666 height 13
click at [247, 91] on div "Selected date: [DATE]" at bounding box center [365, 91] width 653 height 7
click at [12, 34] on icon at bounding box center [13, 35] width 5 height 5
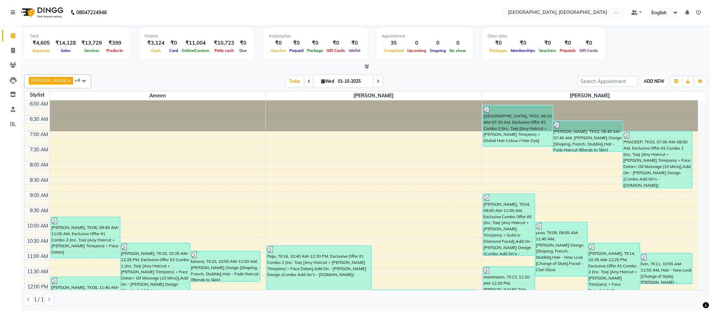
click at [650, 81] on span "ADD NEW" at bounding box center [654, 81] width 20 height 5
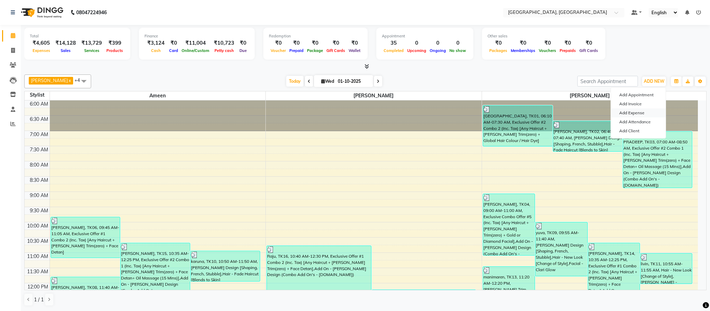
click at [639, 115] on link "Add Expense" at bounding box center [638, 112] width 55 height 9
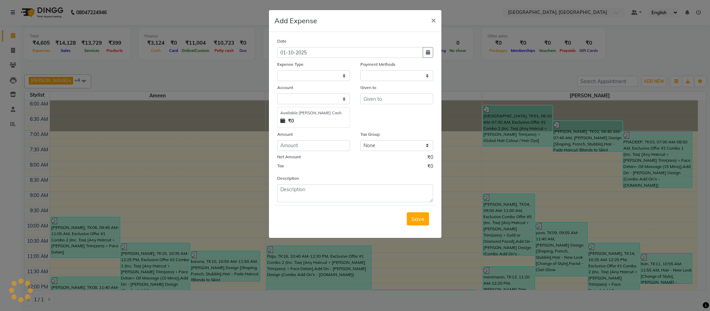
select select "1"
select select "3862"
click at [314, 74] on select "Select Advance Salary Bank charges Cash Exchange Cash transfer to bank Customer…" at bounding box center [313, 75] width 73 height 11
select select "14721"
click at [277, 70] on select "Select Advance Salary Bank charges Cash Exchange Cash transfer to bank Customer…" at bounding box center [313, 75] width 73 height 11
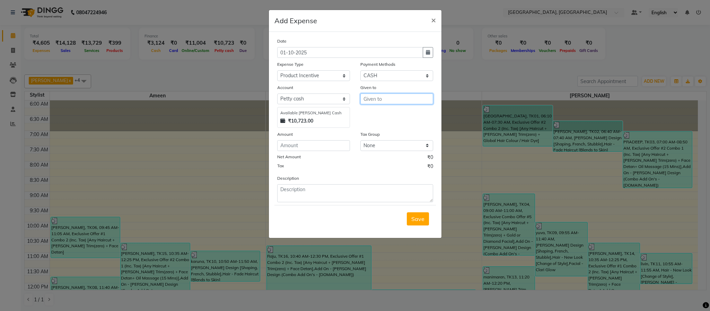
click at [374, 100] on input "text" at bounding box center [396, 99] width 73 height 11
drag, startPoint x: 379, startPoint y: 112, endPoint x: 347, endPoint y: 138, distance: 41.4
click at [378, 113] on ngb-highlight "Z ulfekar" at bounding box center [379, 113] width 21 height 7
type input "[PERSON_NAME]"
click at [323, 145] on input "number" at bounding box center [313, 145] width 73 height 11
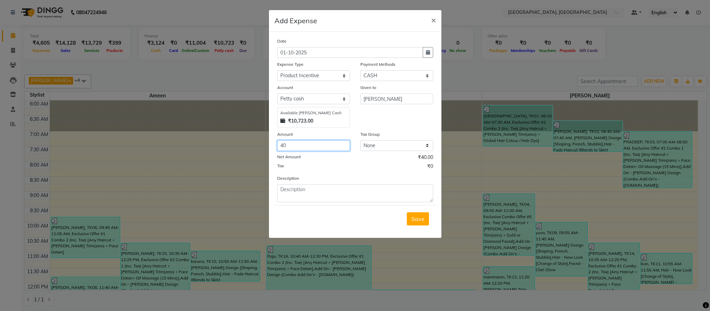
type input "40"
click at [338, 170] on div "Tax ₹0" at bounding box center [355, 167] width 156 height 9
click at [419, 216] on span "Save" at bounding box center [417, 218] width 13 height 7
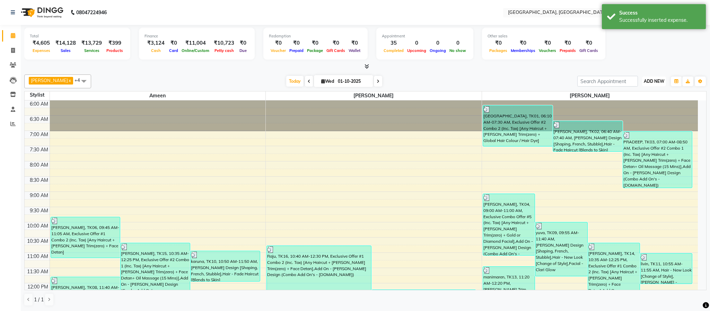
click at [650, 84] on span "ADD NEW" at bounding box center [654, 81] width 20 height 5
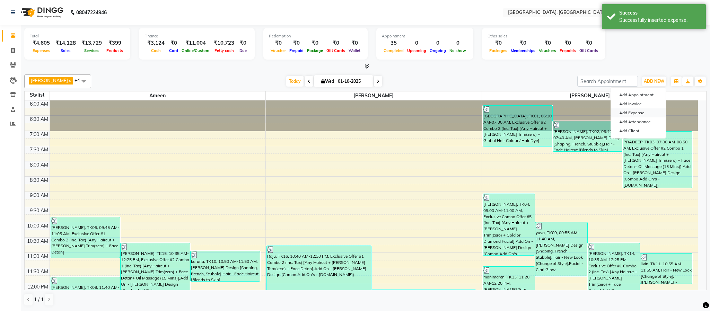
click at [634, 113] on link "Add Expense" at bounding box center [638, 112] width 55 height 9
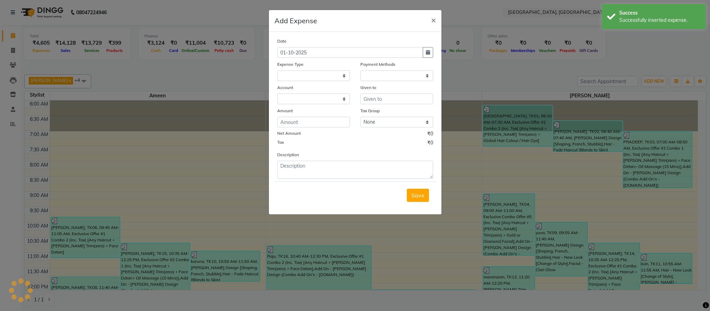
select select "1"
select select "3862"
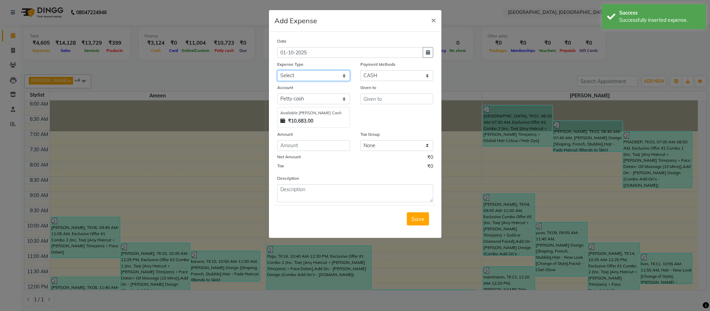
click at [312, 76] on select "Select Advance Salary Bank charges Cash Exchange Cash transfer to bank Customer…" at bounding box center [313, 75] width 73 height 11
select select "8385"
click at [277, 70] on select "Select Advance Salary Bank charges Cash Exchange Cash transfer to bank Customer…" at bounding box center [313, 75] width 73 height 11
click at [384, 100] on input "text" at bounding box center [396, 99] width 73 height 11
click at [387, 115] on ngb-highlight "Mo nish" at bounding box center [378, 113] width 18 height 7
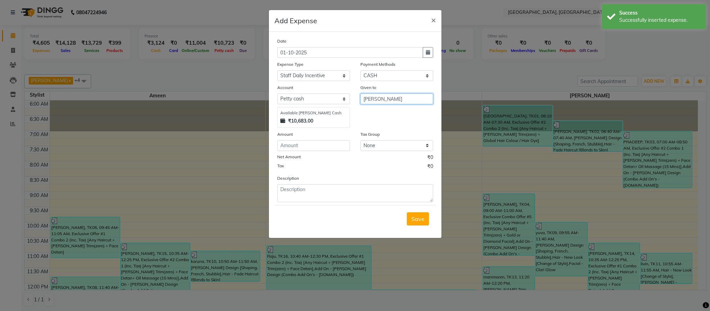
type input "[PERSON_NAME]"
click at [328, 147] on input "number" at bounding box center [313, 145] width 73 height 11
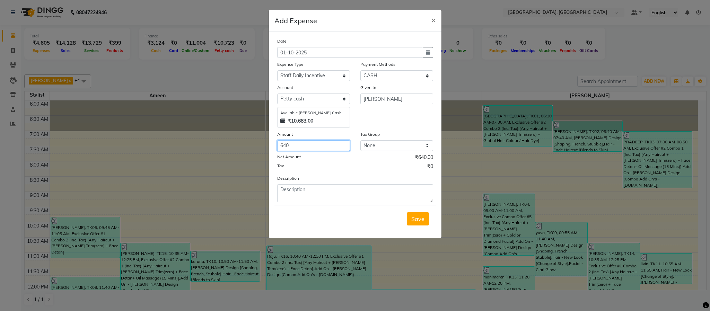
type input "640"
click at [389, 124] on div "Given to [PERSON_NAME]" at bounding box center [396, 106] width 83 height 44
click at [414, 221] on span "Save" at bounding box center [417, 218] width 13 height 7
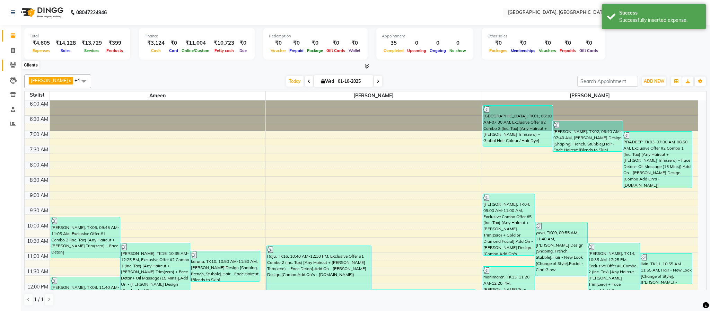
click at [11, 63] on icon at bounding box center [13, 64] width 7 height 5
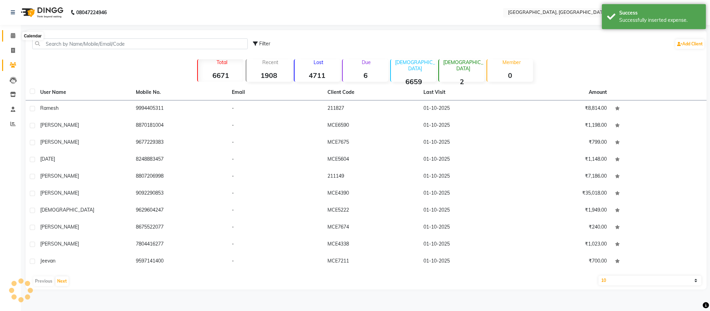
click at [12, 37] on icon at bounding box center [13, 35] width 5 height 5
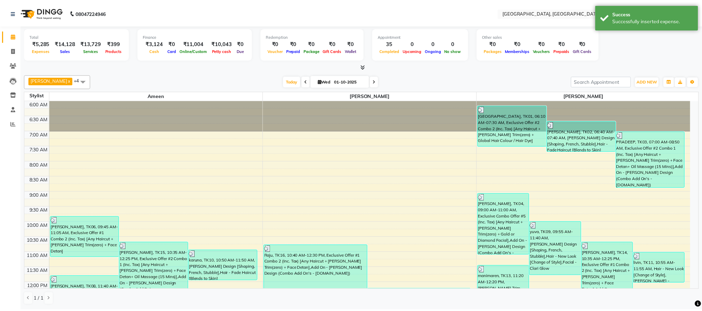
scroll to position [295, 0]
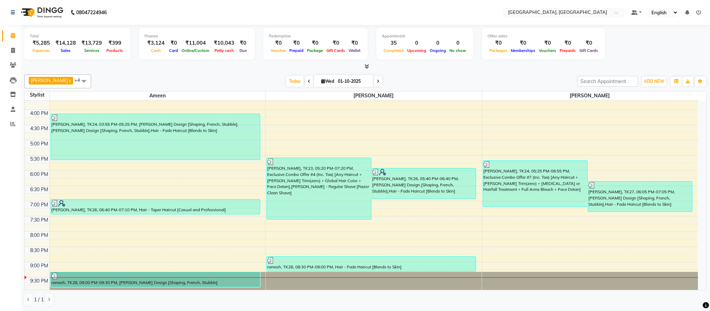
click at [366, 66] on icon at bounding box center [366, 66] width 5 height 5
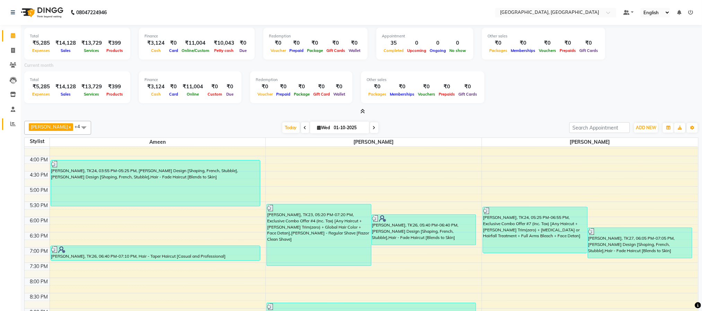
click at [8, 120] on span at bounding box center [13, 124] width 12 height 8
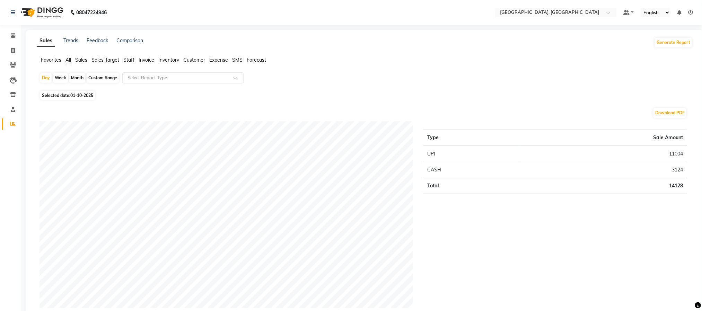
click at [219, 60] on span "Expense" at bounding box center [218, 60] width 19 height 6
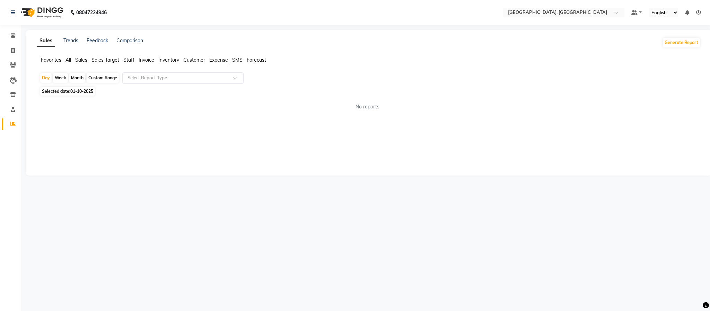
click at [213, 75] on input "text" at bounding box center [176, 77] width 100 height 7
click at [202, 103] on div "Expense" at bounding box center [183, 104] width 121 height 14
select select "full_report"
select select "csv"
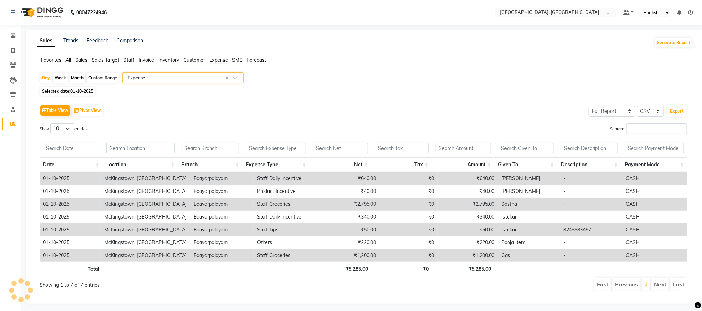
click at [363, 94] on div "Selected date: [DATE]" at bounding box center [365, 91] width 653 height 7
